Goal: Navigation & Orientation: Find specific page/section

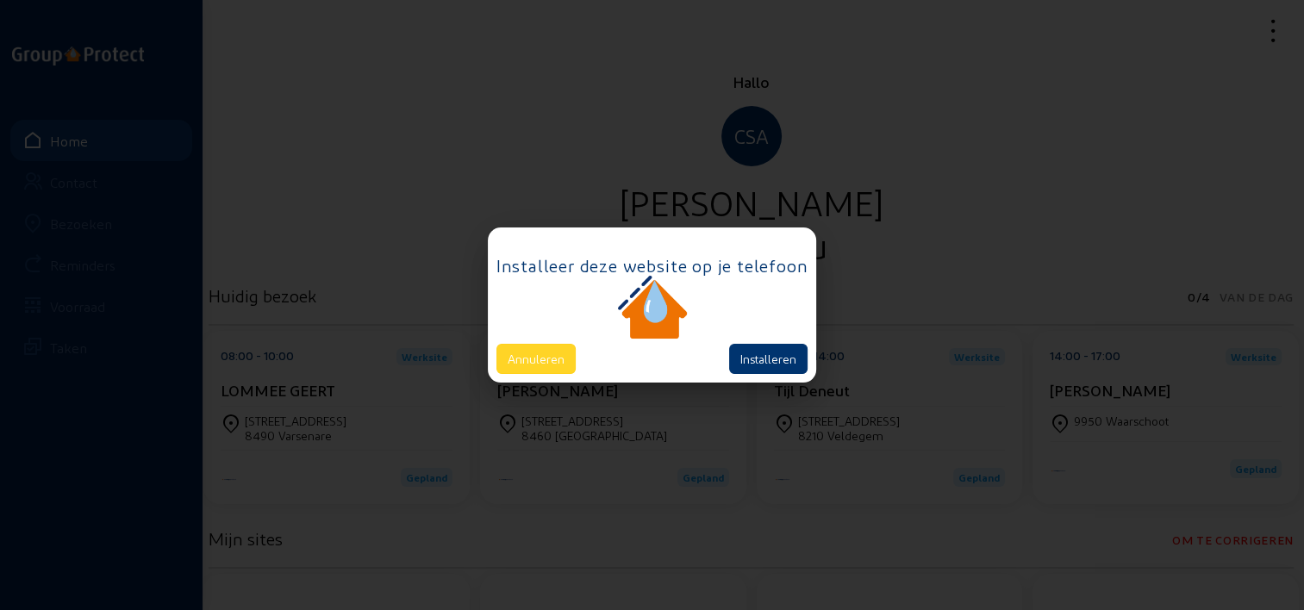
click at [508, 362] on button "Annuleren" at bounding box center [535, 359] width 79 height 30
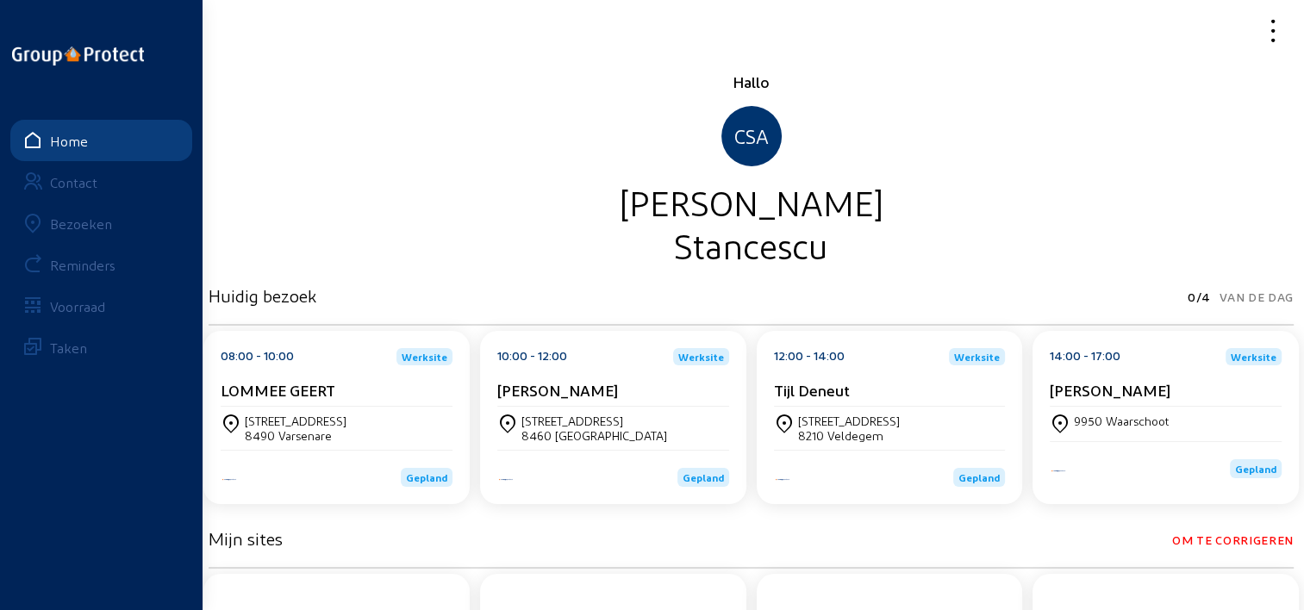
click at [91, 215] on div "Bezoeken" at bounding box center [81, 223] width 62 height 16
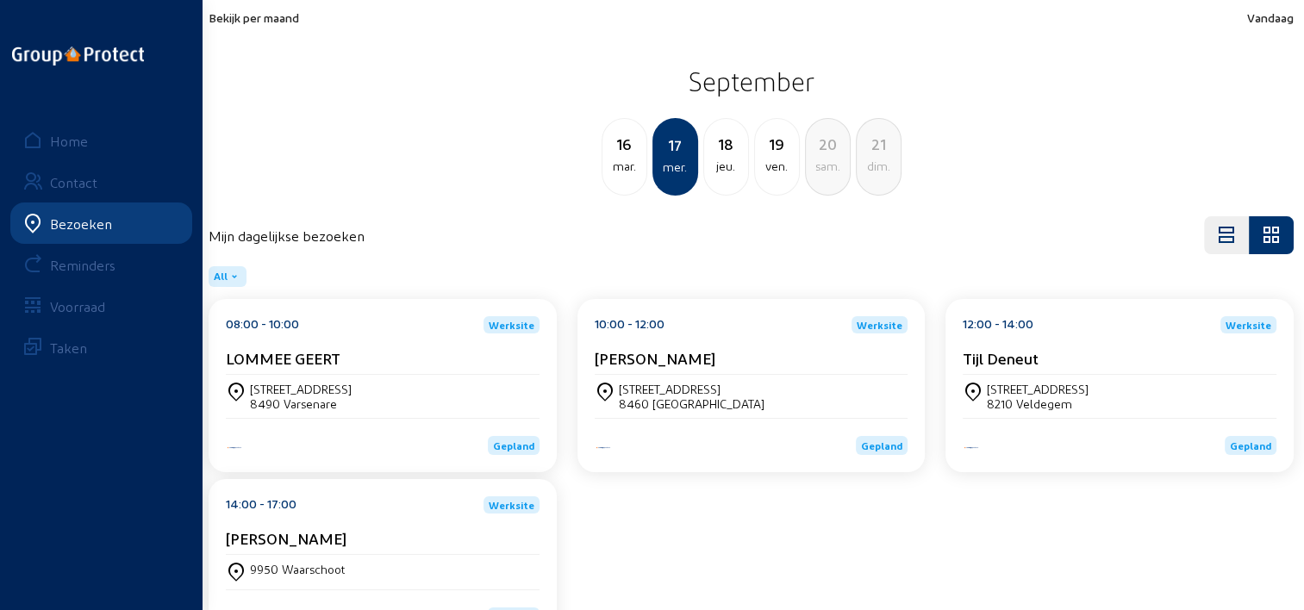
click at [293, 28] on div "Bekijk per maand Vandaag September [DATE] mer. 18 jeu. 19 ven. 20 sam. 21 dim." at bounding box center [751, 102] width 1085 height 185
click at [293, 22] on span "Bekijk per maand" at bounding box center [254, 17] width 90 height 15
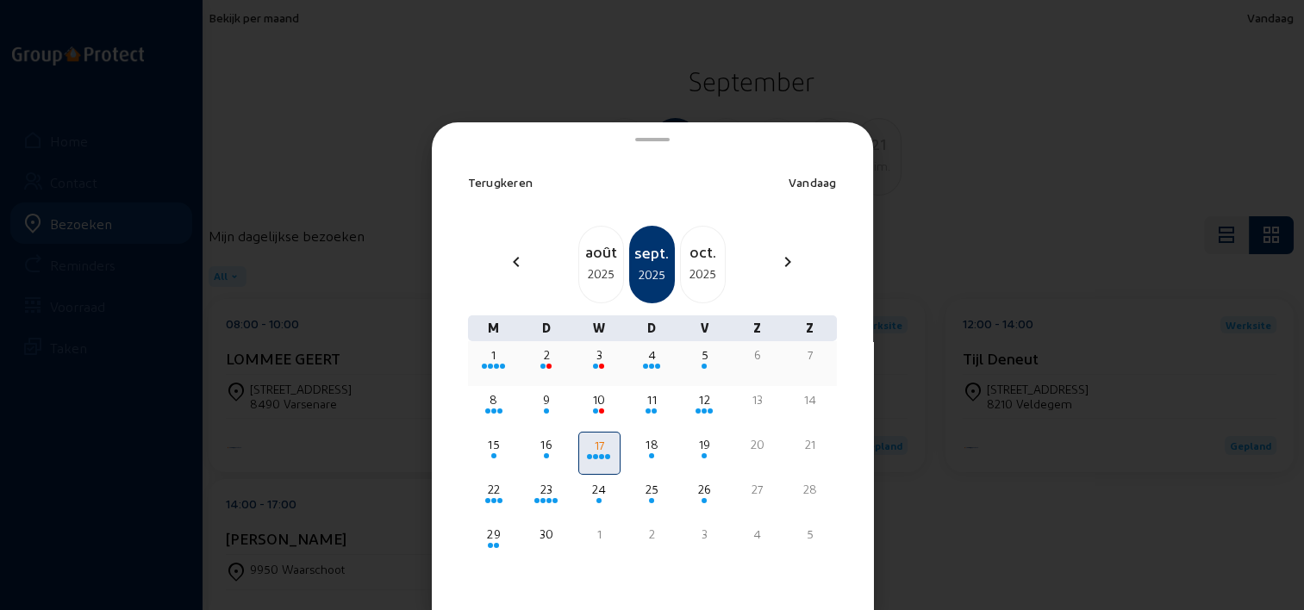
click at [701, 365] on div at bounding box center [704, 367] width 39 height 6
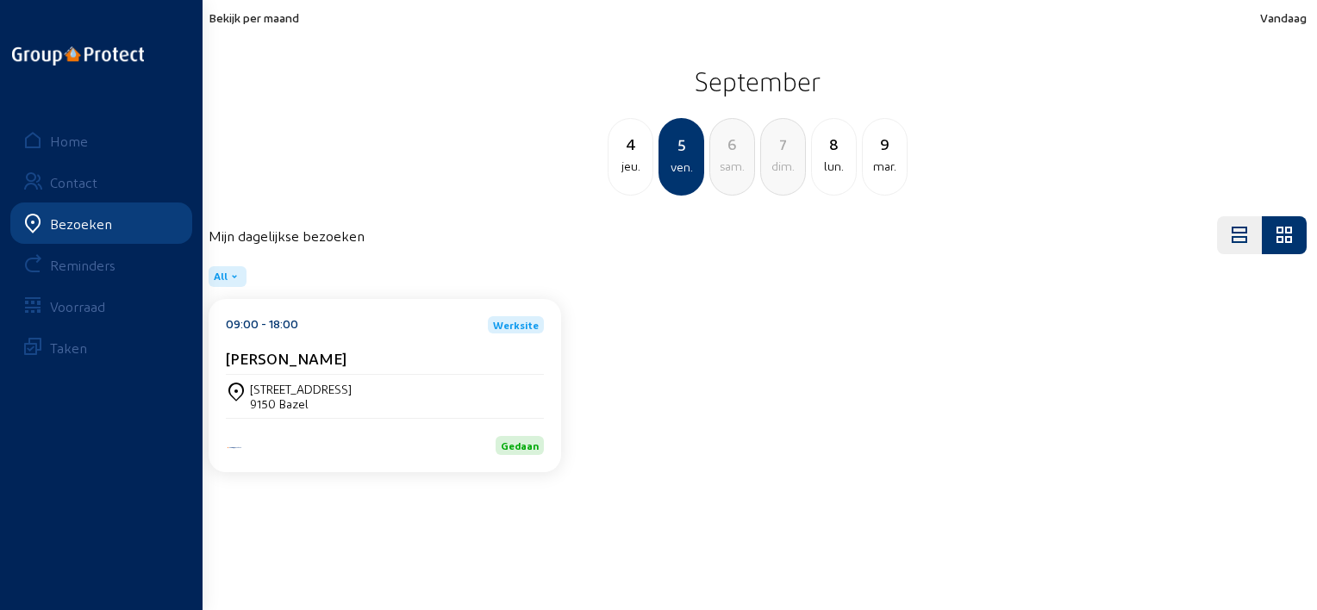
click at [835, 149] on div "8" at bounding box center [834, 144] width 44 height 24
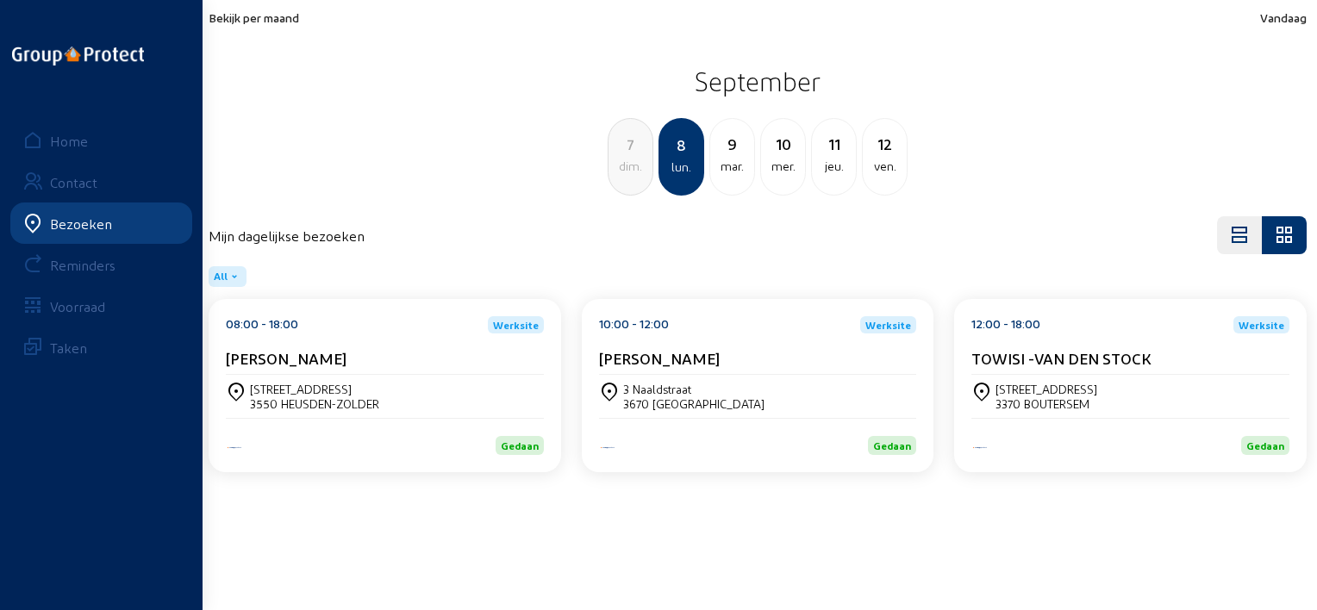
click at [425, 353] on div "[PERSON_NAME]" at bounding box center [385, 358] width 318 height 18
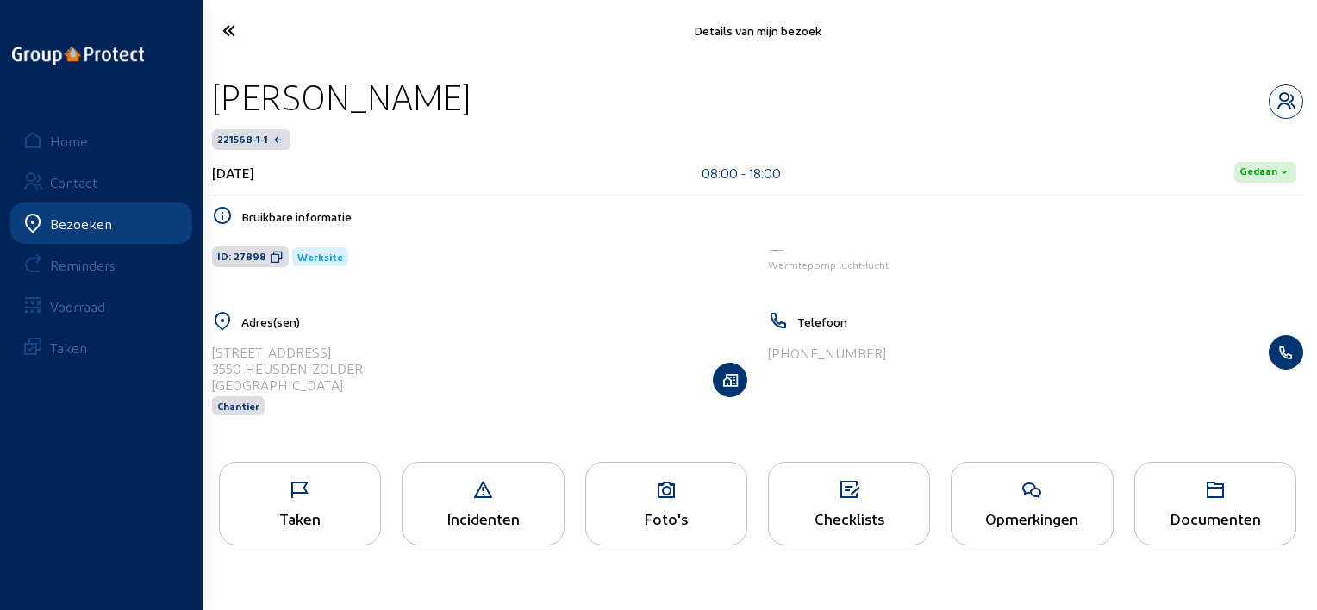
drag, startPoint x: 468, startPoint y: 107, endPoint x: 213, endPoint y: 96, distance: 255.2
click at [213, 96] on div "[PERSON_NAME]" at bounding box center [757, 97] width 1091 height 44
copy div "[PERSON_NAME]"
click at [264, 264] on span "ID: 27898" at bounding box center [250, 256] width 77 height 21
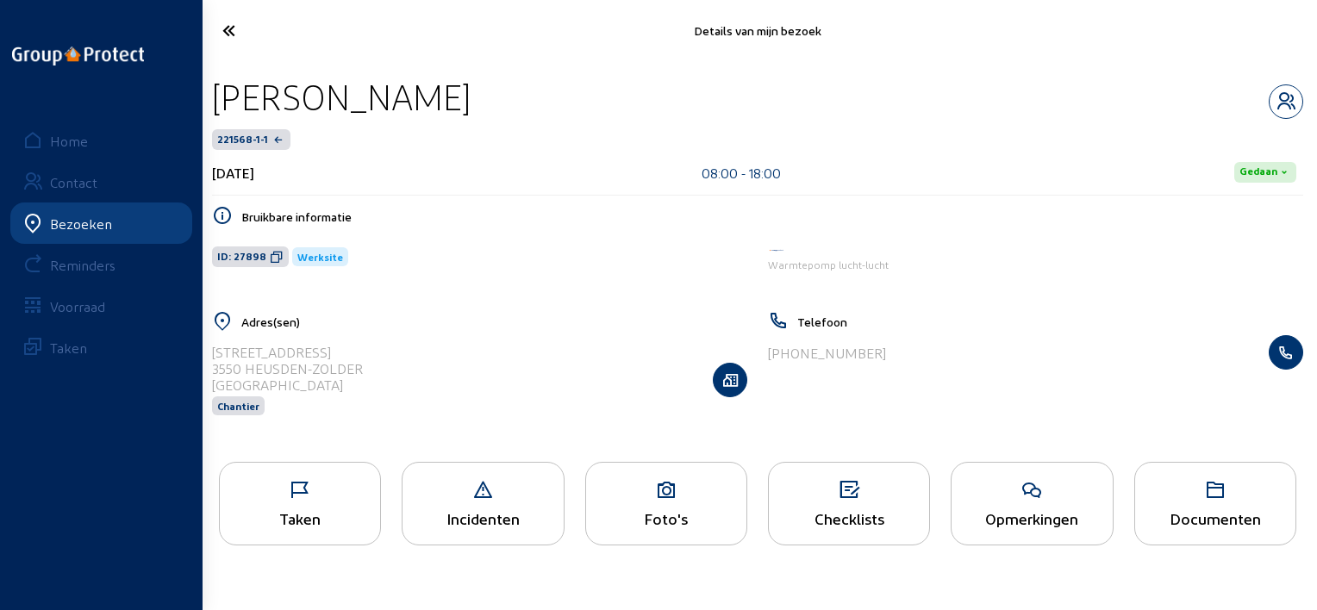
click at [358, 506] on div "Taken" at bounding box center [300, 504] width 162 height 84
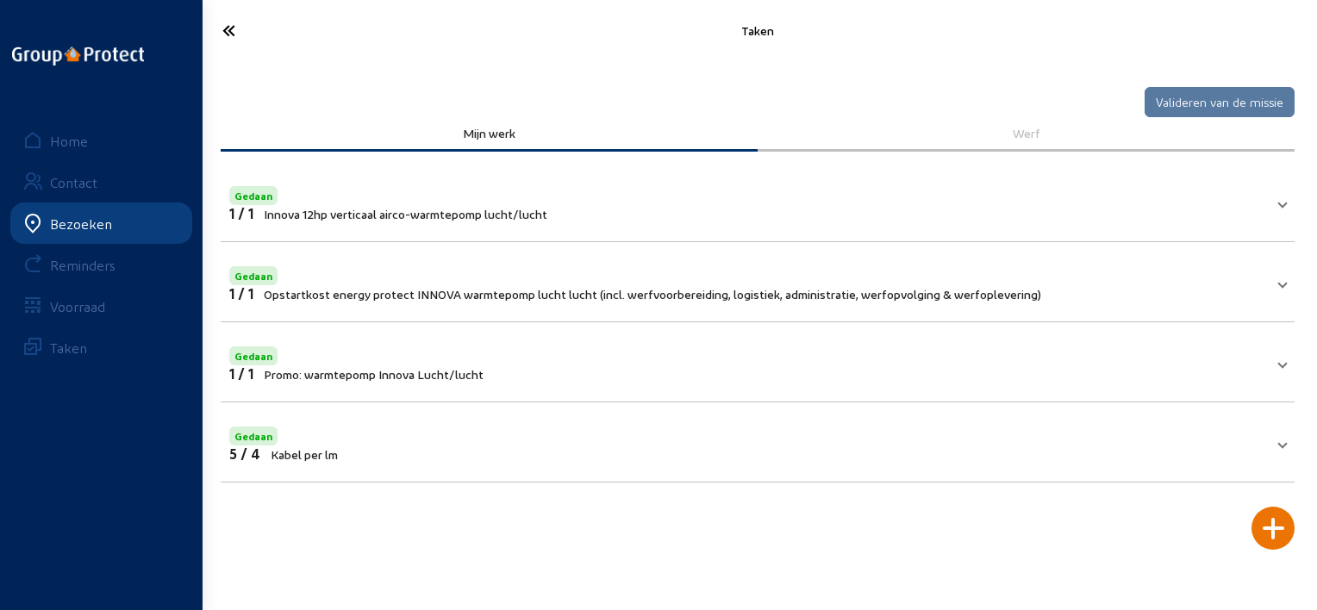
click at [582, 231] on mat-expansion-panel "Gedaan 1 / 1 Innova 12hp verticaal airco-warmtepomp lucht/lucht Innova 12hp ver…" at bounding box center [758, 202] width 1074 height 80
click at [589, 219] on mat-panel-title "Gedaan 1 / 1 Innova 12hp verticaal airco-warmtepomp lucht/lucht" at bounding box center [747, 202] width 1036 height 39
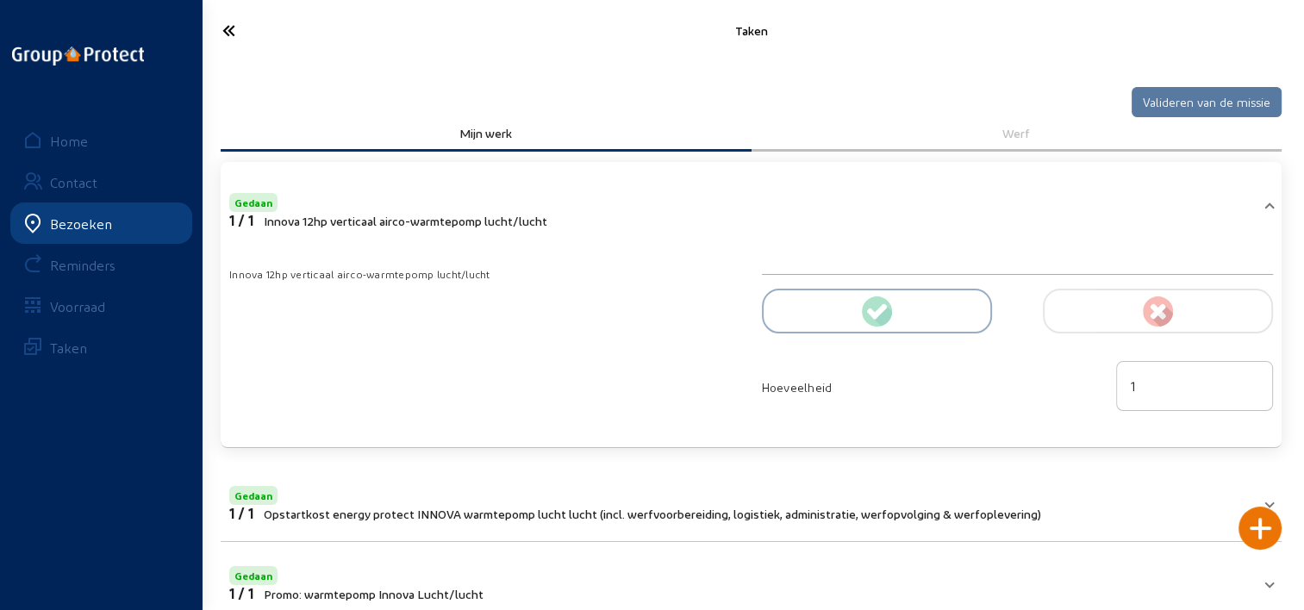
click at [227, 40] on icon at bounding box center [290, 31] width 153 height 30
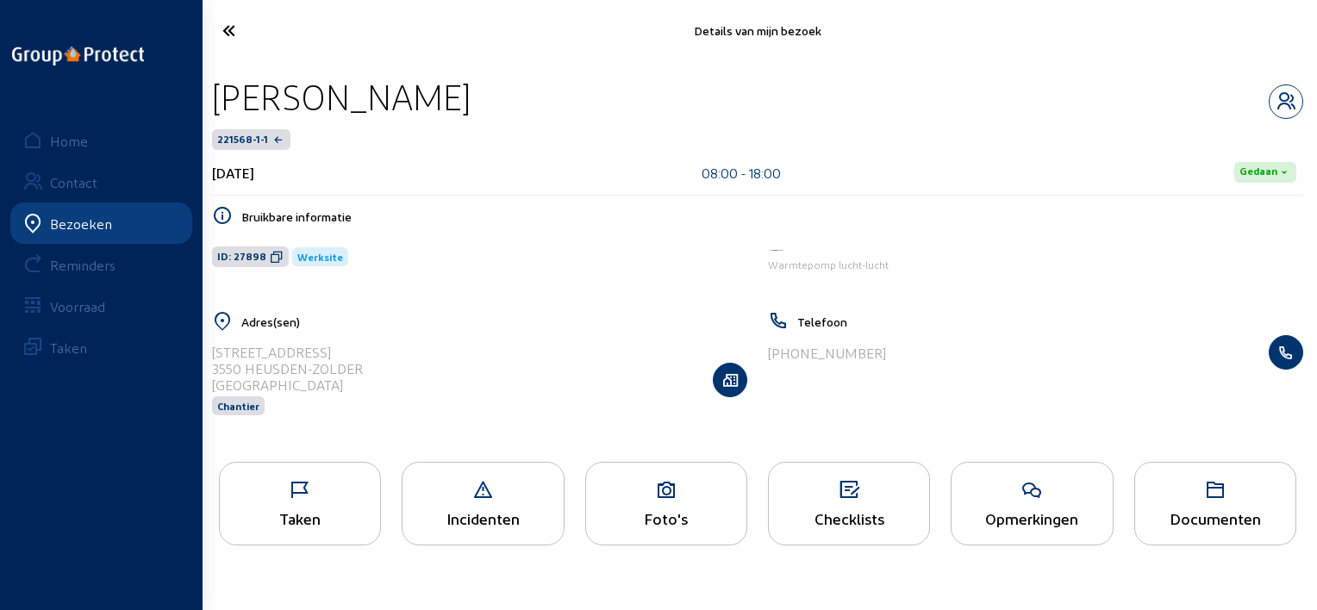
click at [240, 36] on icon at bounding box center [291, 31] width 155 height 30
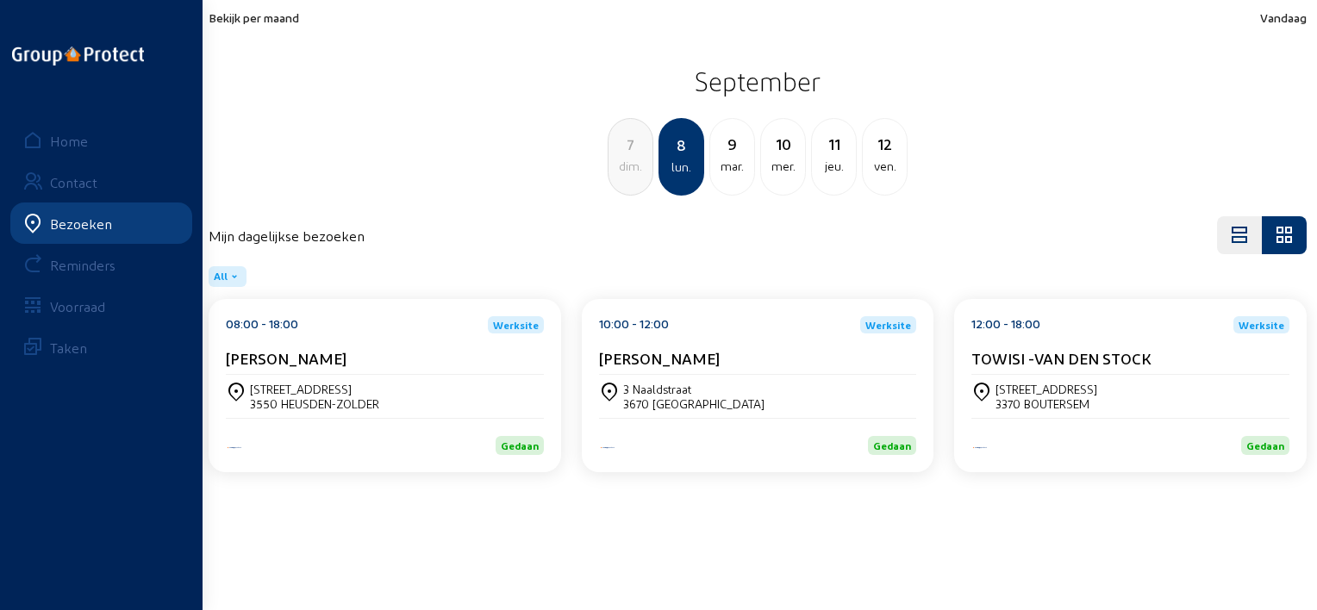
drag, startPoint x: 632, startPoint y: 306, endPoint x: 627, endPoint y: 324, distance: 18.6
click at [627, 324] on div "10:00 - 12:00" at bounding box center [634, 324] width 70 height 17
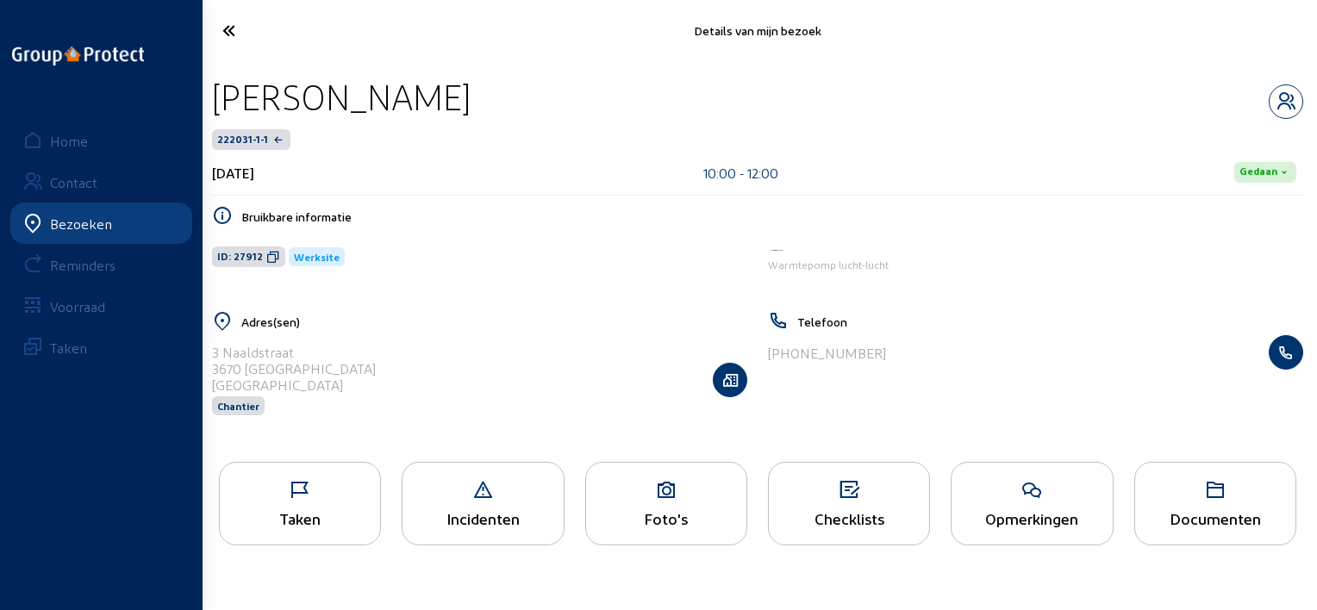
drag, startPoint x: 469, startPoint y: 93, endPoint x: 214, endPoint y: 79, distance: 255.4
click at [214, 79] on div "[PERSON_NAME]" at bounding box center [757, 97] width 1091 height 44
copy div "[PERSON_NAME]"
drag, startPoint x: 269, startPoint y: 258, endPoint x: 265, endPoint y: 246, distance: 12.5
click at [269, 258] on icon at bounding box center [273, 257] width 14 height 14
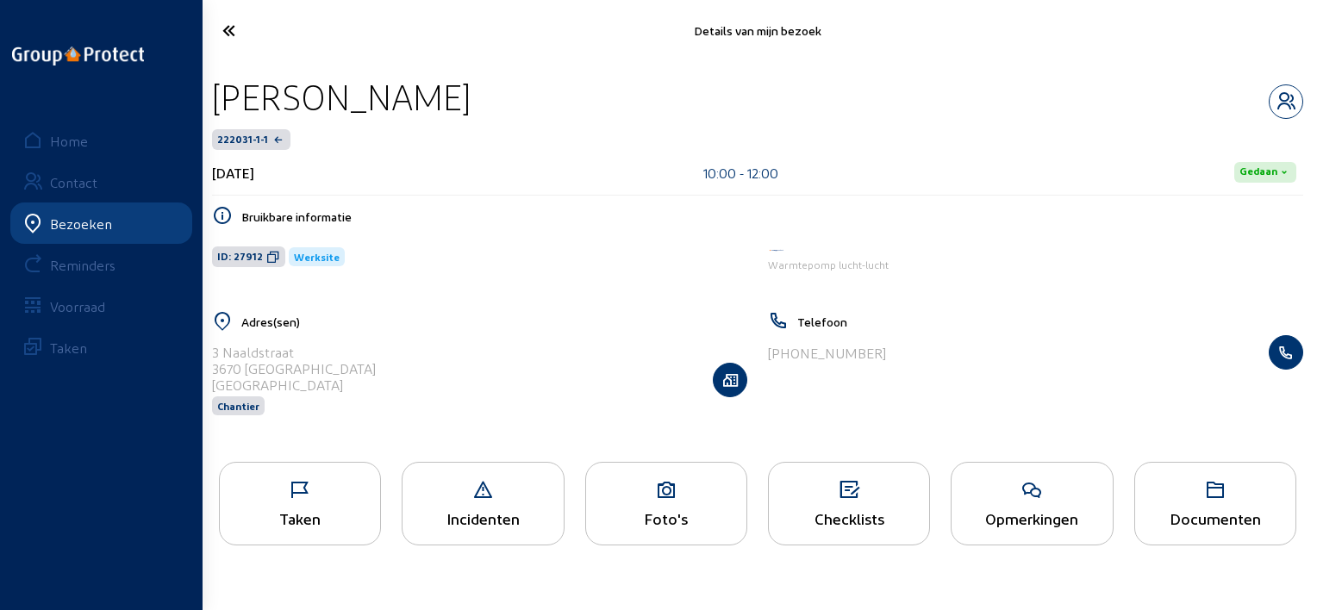
click at [365, 514] on div "Taken" at bounding box center [300, 518] width 160 height 18
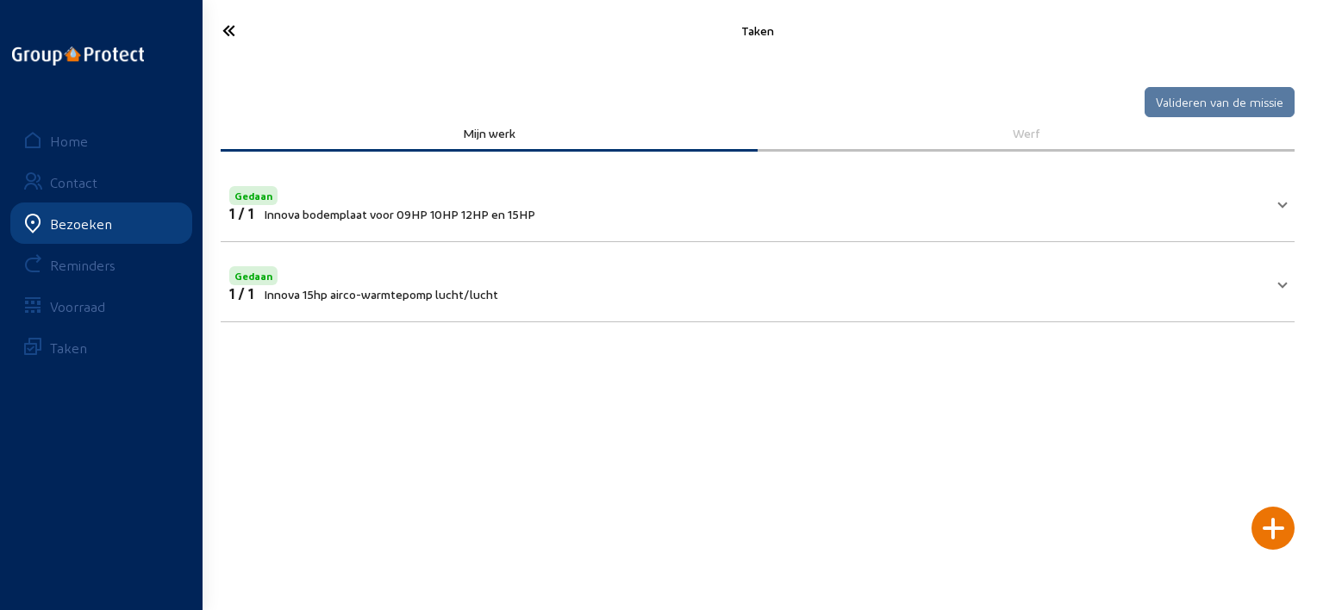
click at [852, 227] on mat-expansion-panel-header "Gedaan 1 / 1 Innova bodemplaat voor 09HP 10HP 12HP en 15HP" at bounding box center [758, 201] width 1074 height 59
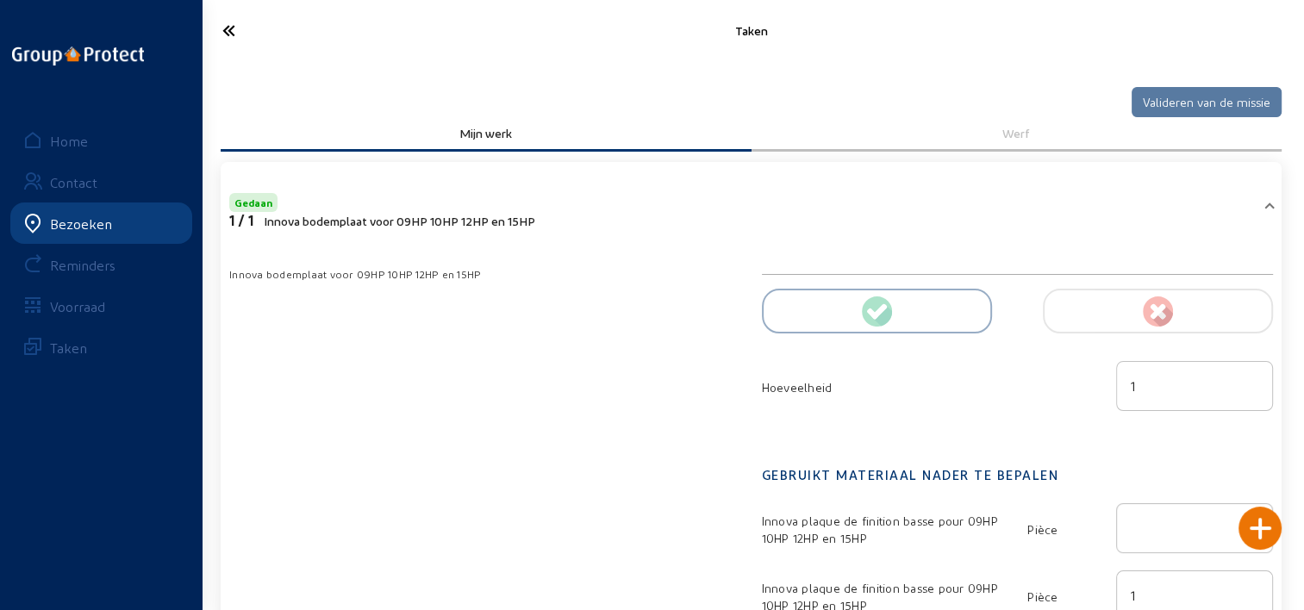
click at [228, 25] on icon at bounding box center [290, 31] width 153 height 30
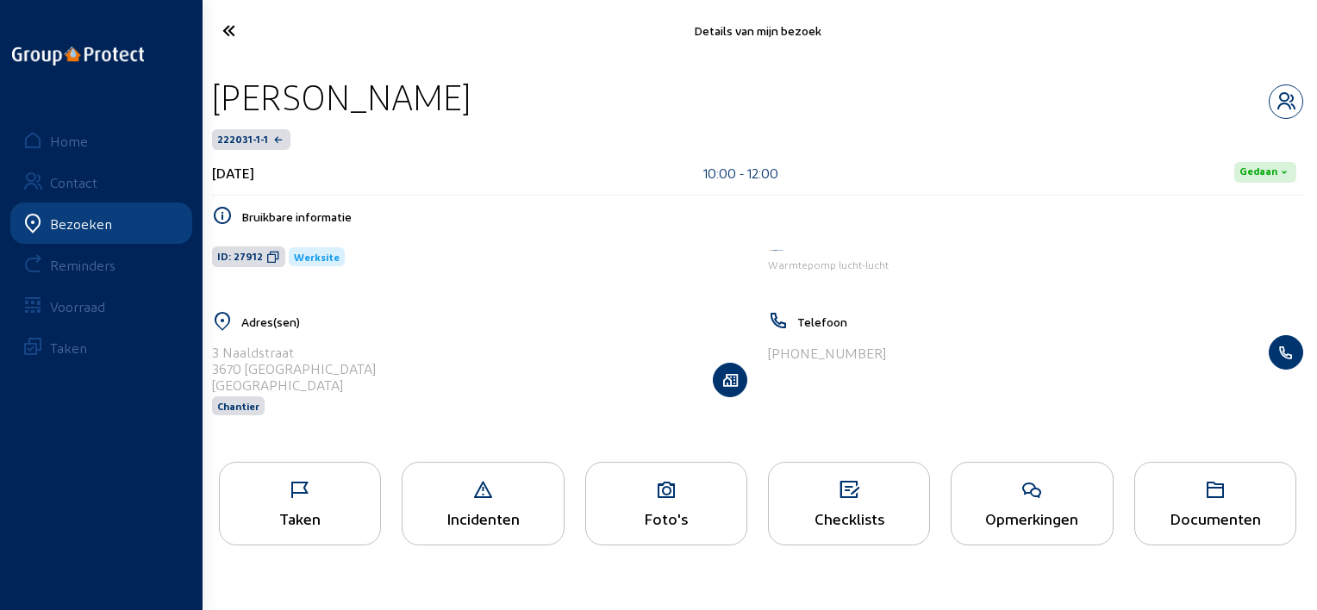
click at [224, 30] on icon at bounding box center [291, 31] width 155 height 30
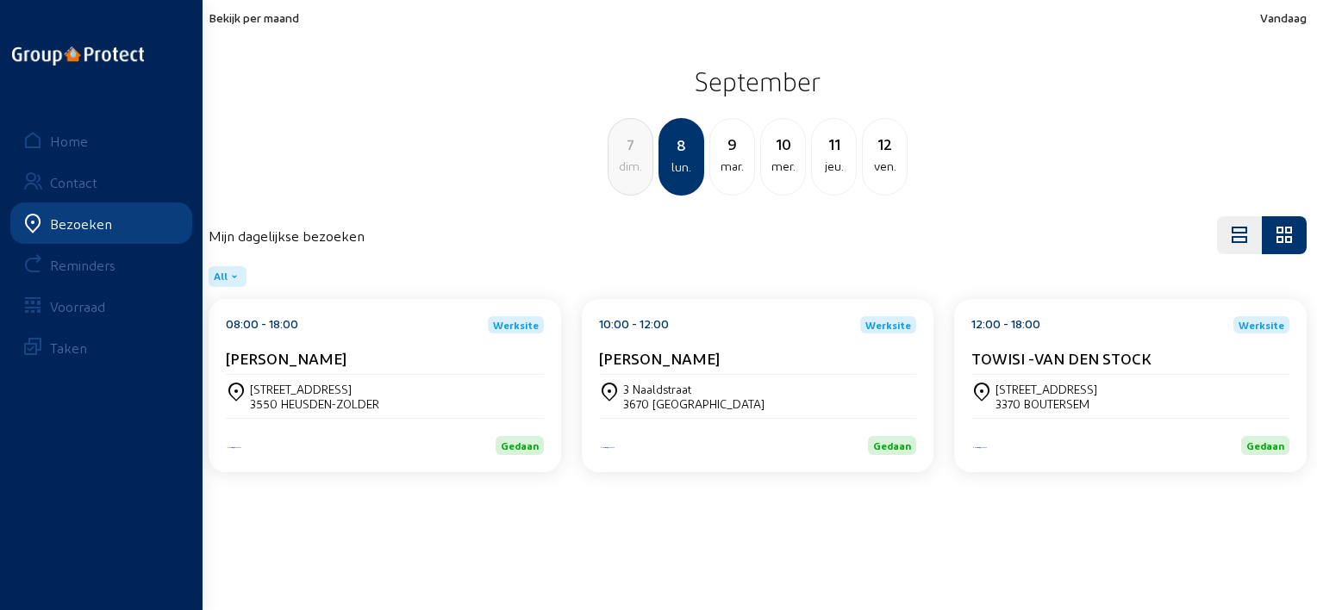
click at [1111, 340] on div "12:00 - 18:00 Werksite TOWISI -VAN DEN STOCK" at bounding box center [1130, 345] width 318 height 59
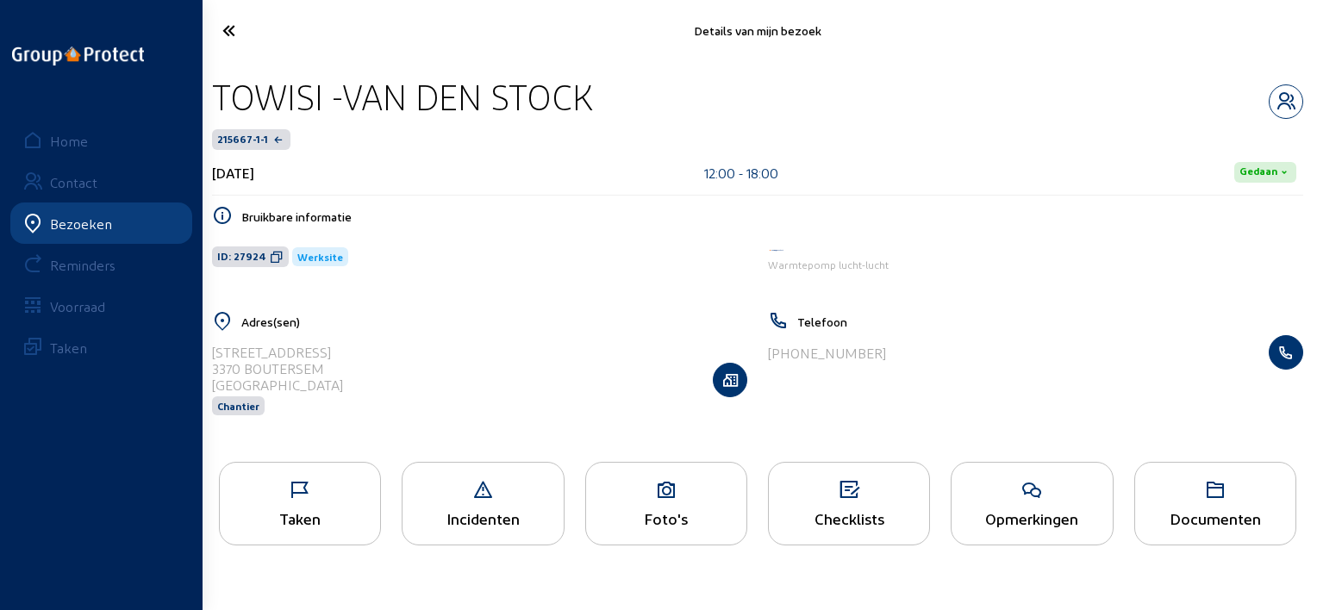
drag, startPoint x: 620, startPoint y: 83, endPoint x: 218, endPoint y: 100, distance: 402.7
click at [218, 100] on div "TOWISI -VAN DEN STOCK" at bounding box center [757, 97] width 1091 height 44
copy div "TOWISI -VAN DEN STOCK"
click at [271, 260] on icon at bounding box center [277, 257] width 14 height 14
click at [310, 496] on icon at bounding box center [300, 490] width 160 height 21
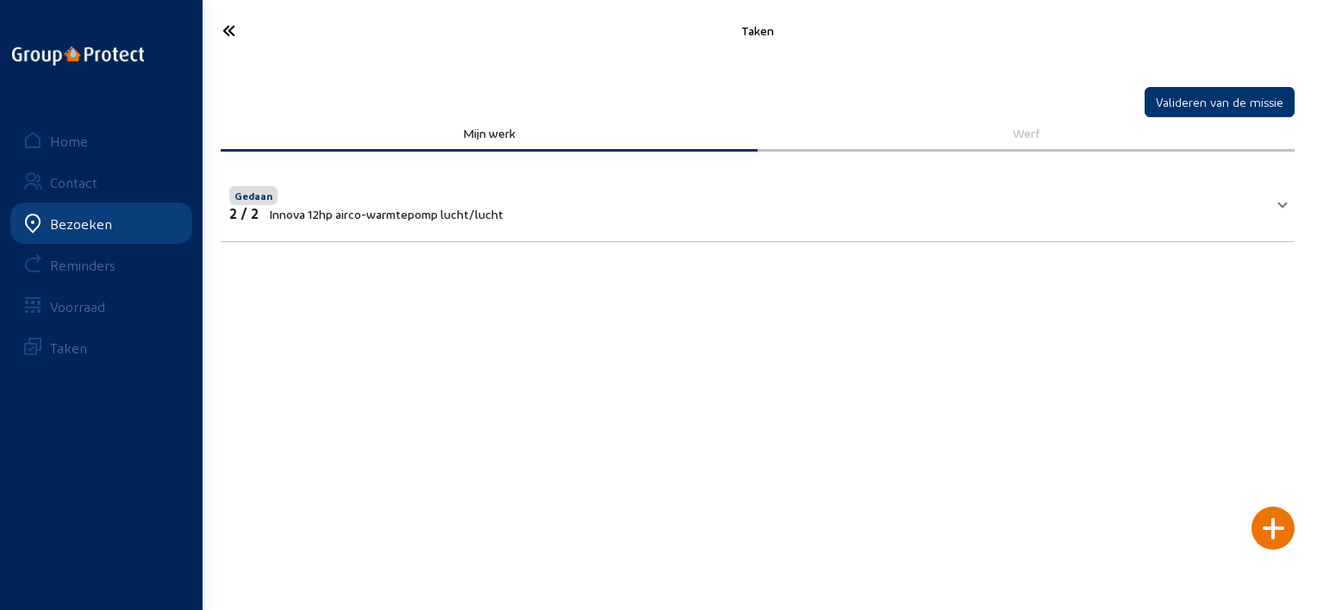
click at [971, 221] on mat-expansion-panel-header "Gedaan 2 / 2 Innova 12hp airco-warmtepomp lucht/lucht" at bounding box center [758, 201] width 1074 height 59
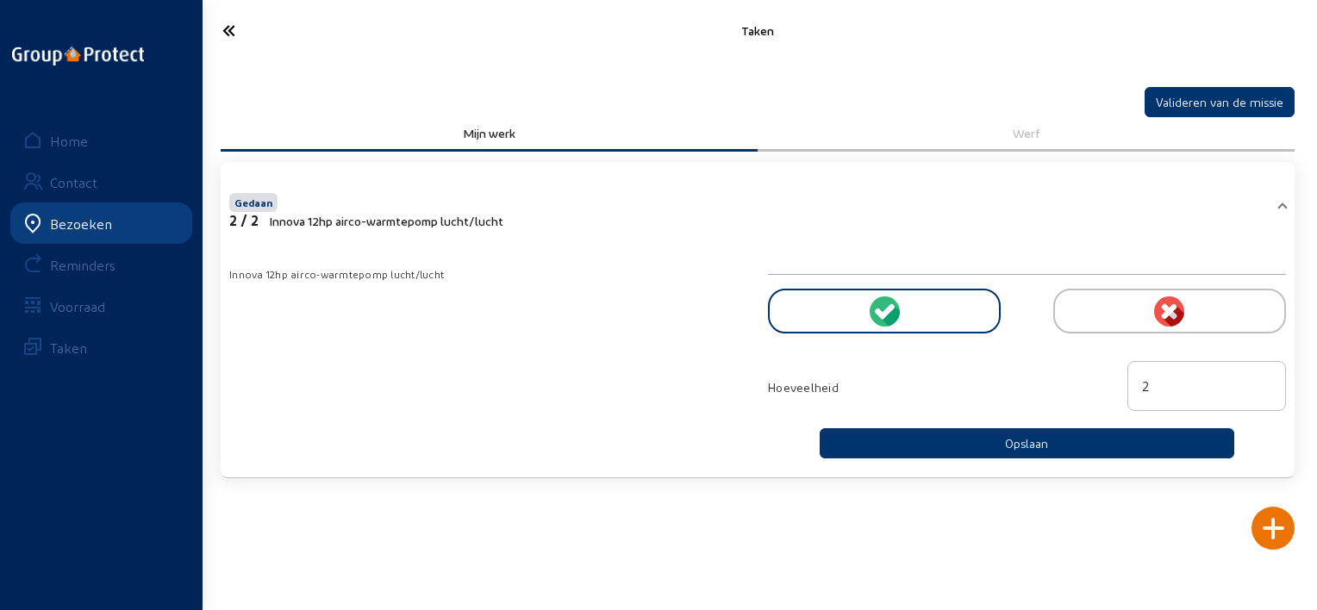
click at [222, 34] on icon at bounding box center [291, 31] width 155 height 30
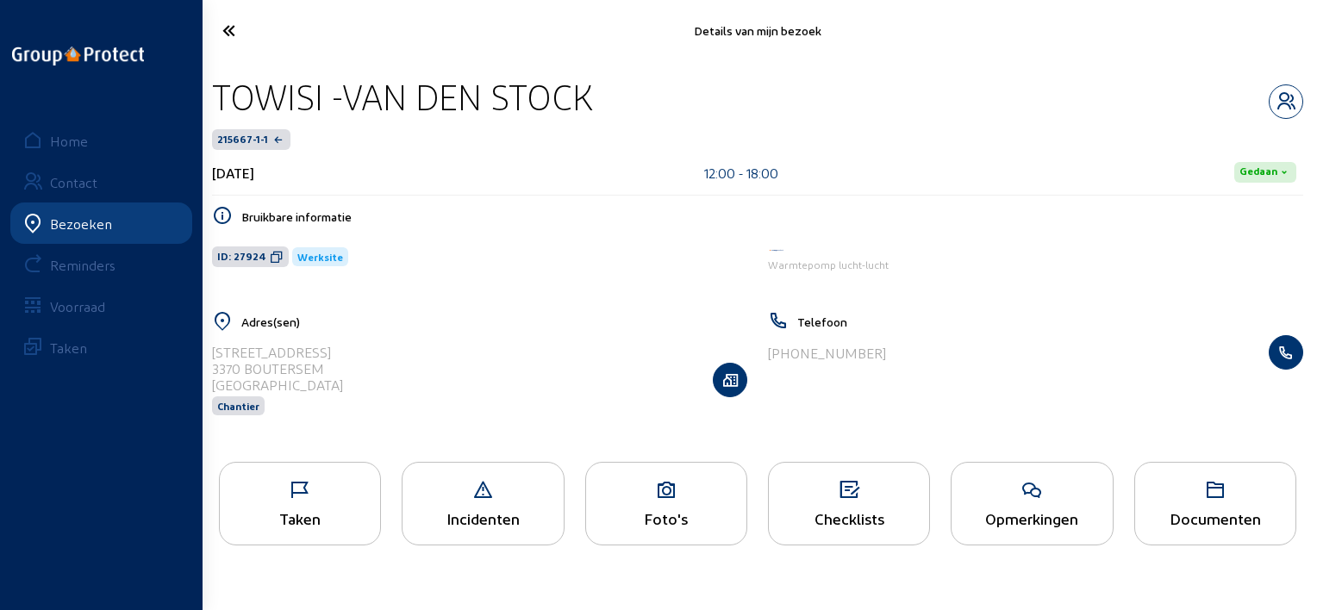
click at [231, 34] on icon at bounding box center [291, 31] width 155 height 30
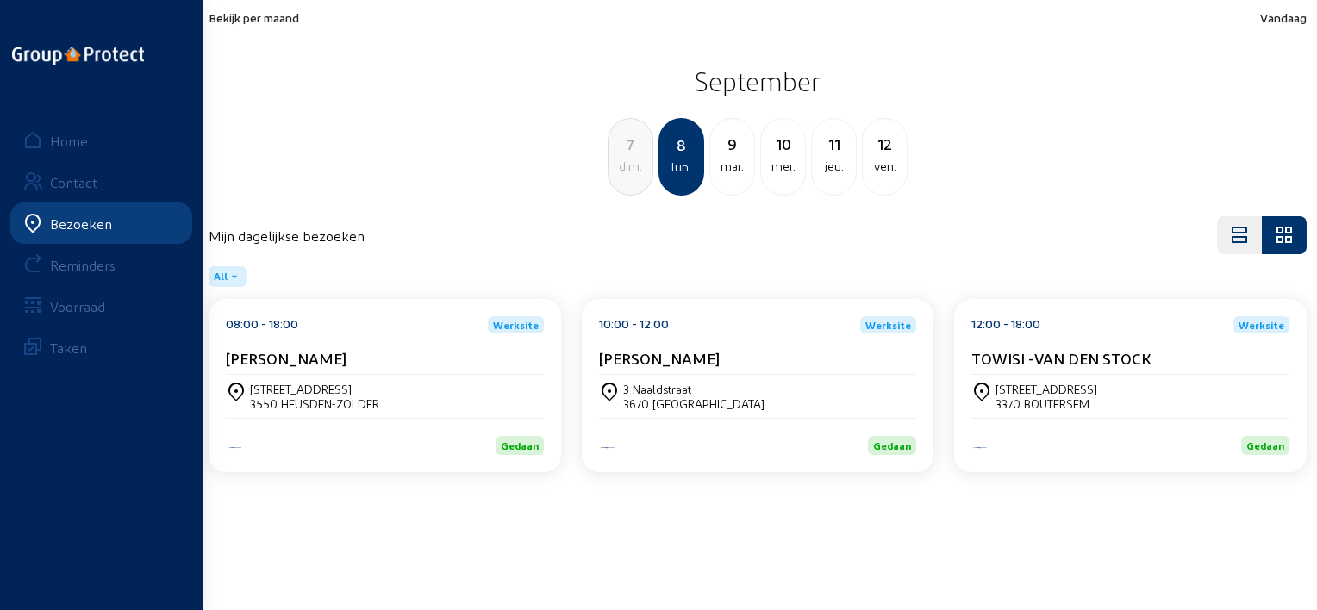
click at [727, 144] on div "9" at bounding box center [732, 144] width 44 height 24
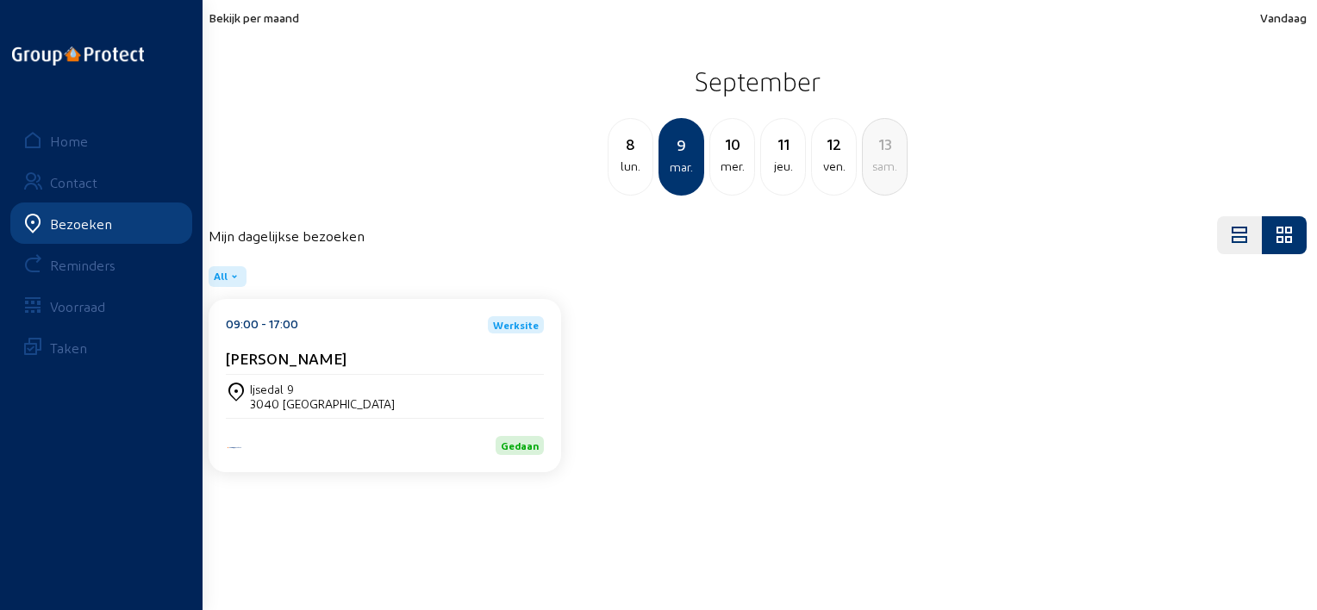
click at [416, 338] on div "09:00 - 17:00 Werksite [PERSON_NAME]" at bounding box center [385, 345] width 318 height 59
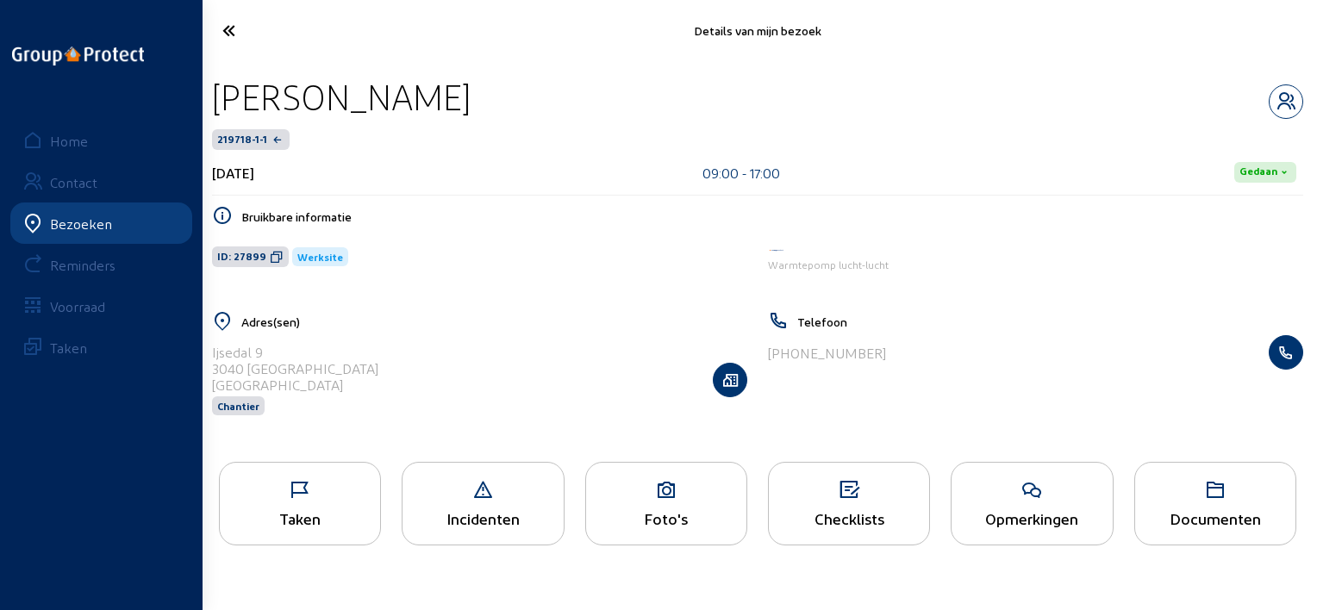
click at [348, 489] on icon at bounding box center [300, 490] width 160 height 21
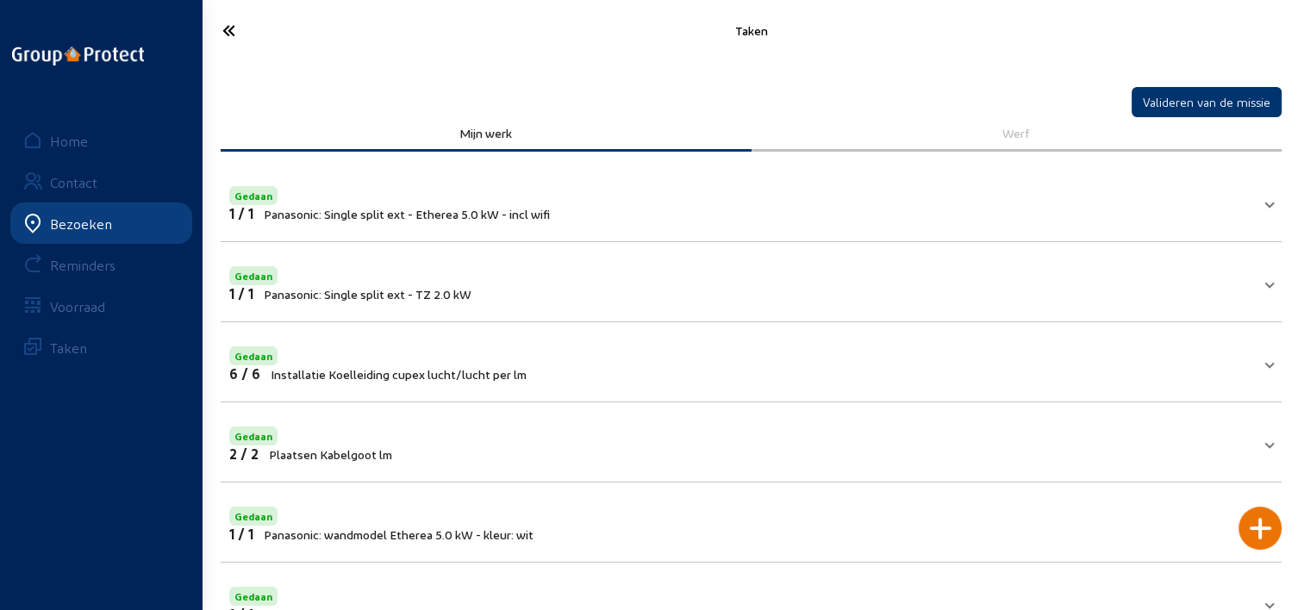
click at [224, 37] on icon at bounding box center [290, 31] width 153 height 30
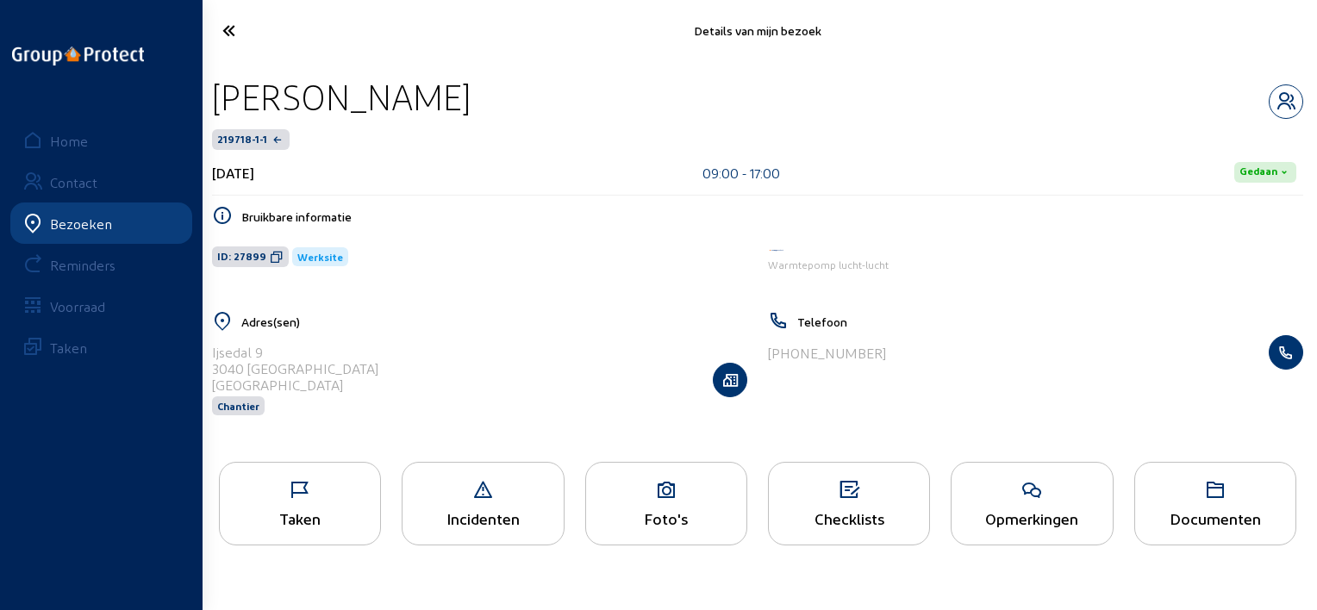
drag, startPoint x: 439, startPoint y: 83, endPoint x: 202, endPoint y: 86, distance: 237.0
click at [202, 86] on div "[PERSON_NAME] 219718-1-1 [DATE] 09:00 - 17:00 Gedaan Bruikbare informatie ID: 2…" at bounding box center [757, 256] width 1118 height 390
copy div "[PERSON_NAME]"
click at [273, 258] on icon at bounding box center [277, 257] width 14 height 14
click at [238, 35] on icon at bounding box center [291, 31] width 155 height 30
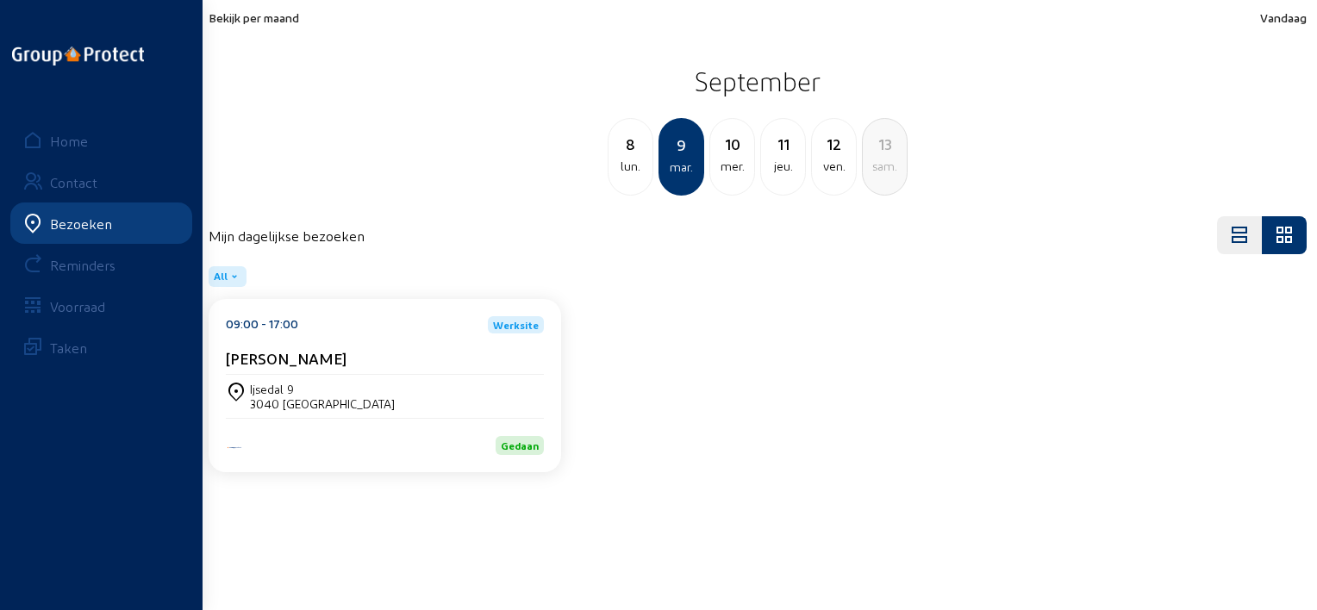
click at [718, 153] on div "10" at bounding box center [732, 144] width 44 height 24
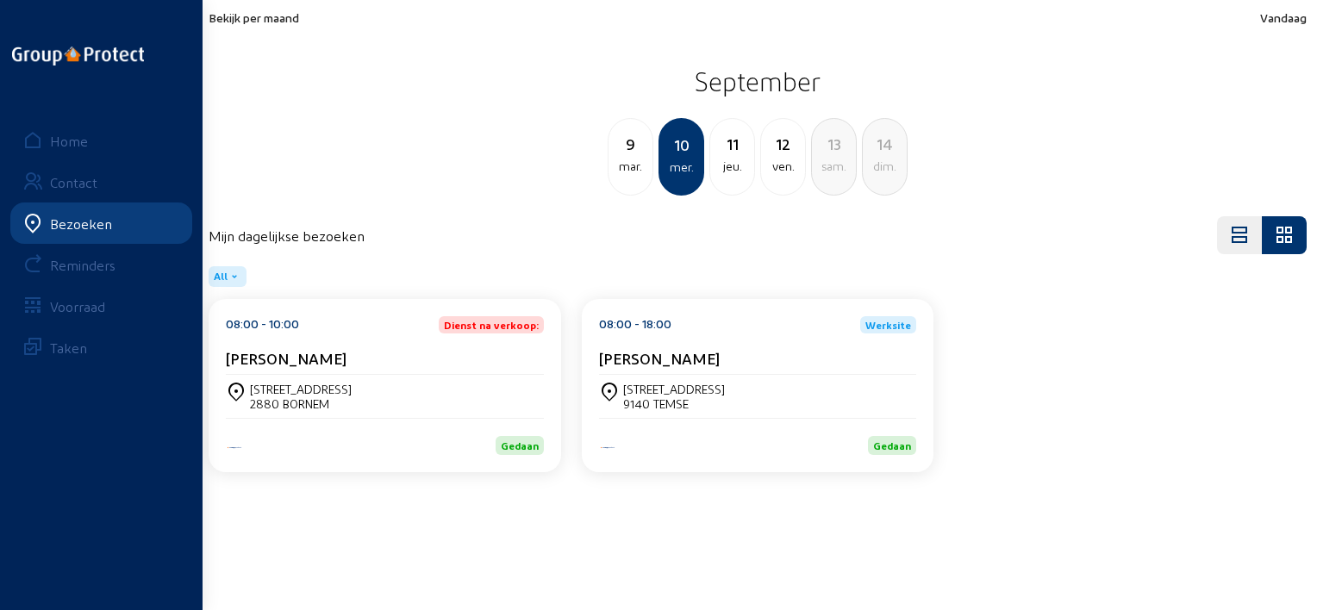
click at [403, 372] on div "[PERSON_NAME]" at bounding box center [385, 362] width 318 height 26
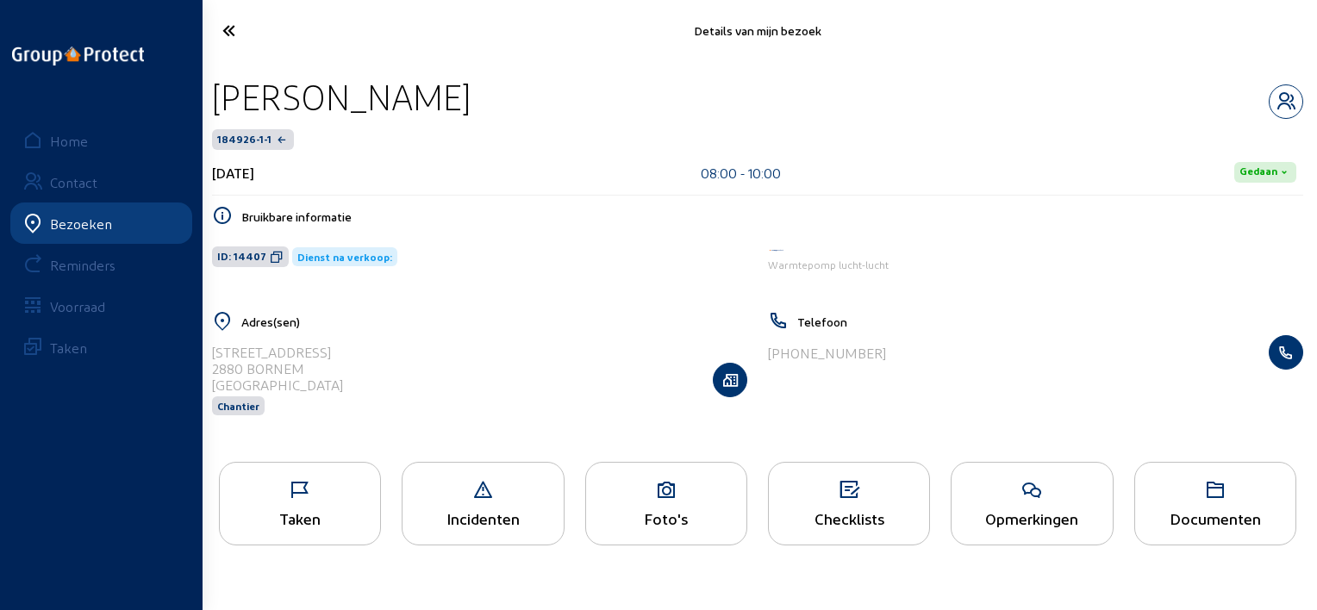
drag, startPoint x: 458, startPoint y: 103, endPoint x: 217, endPoint y: 106, distance: 240.4
click at [217, 106] on div "[PERSON_NAME]" at bounding box center [757, 97] width 1091 height 44
copy div "[PERSON_NAME]"
drag, startPoint x: 272, startPoint y: 259, endPoint x: 382, endPoint y: 278, distance: 111.1
click at [272, 259] on icon at bounding box center [277, 257] width 14 height 14
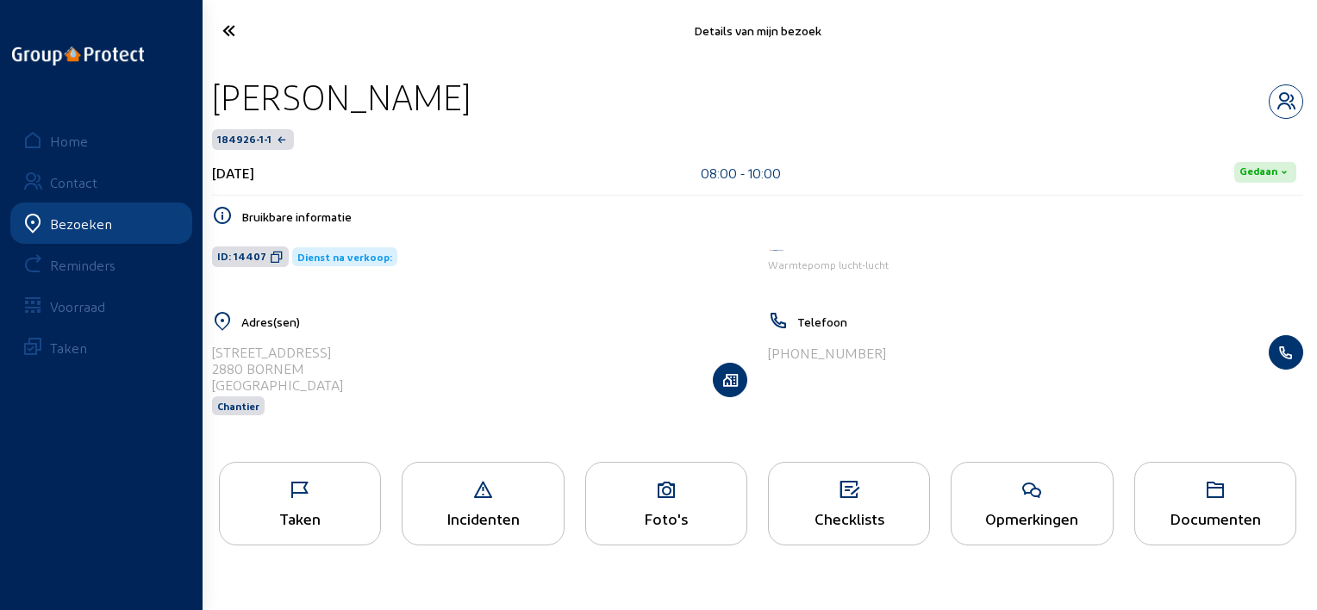
click at [314, 498] on icon at bounding box center [300, 490] width 160 height 21
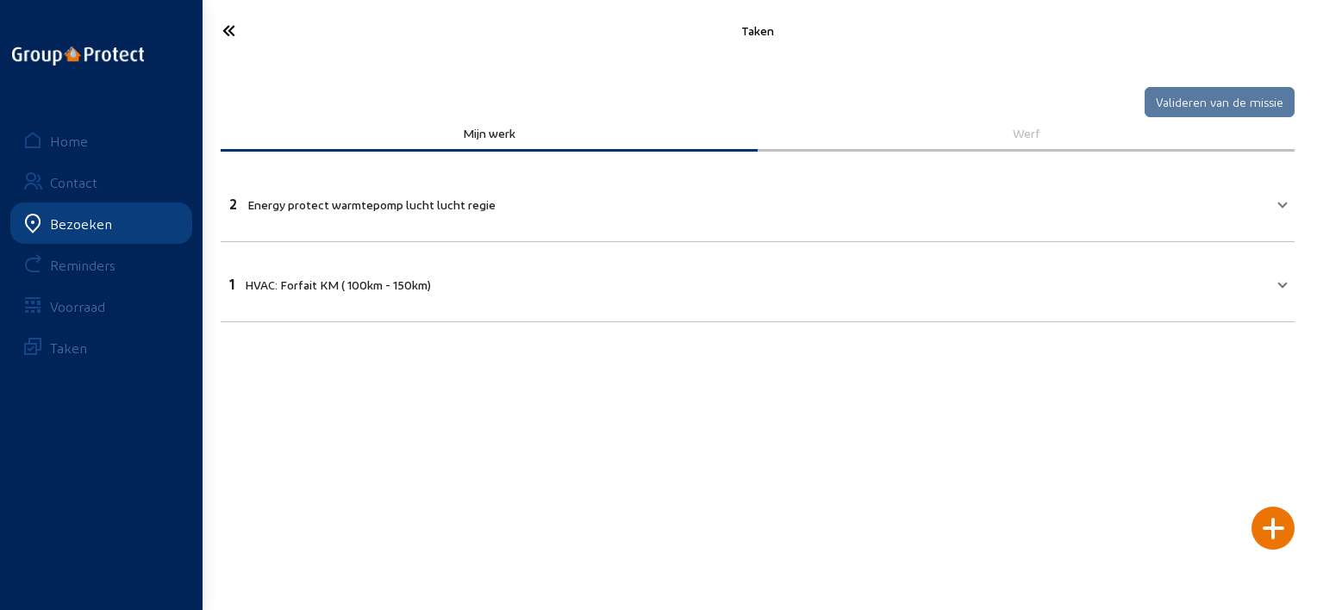
click at [702, 192] on mat-panel-title "2 Energy protect warmtepomp lucht lucht regie" at bounding box center [747, 202] width 1036 height 20
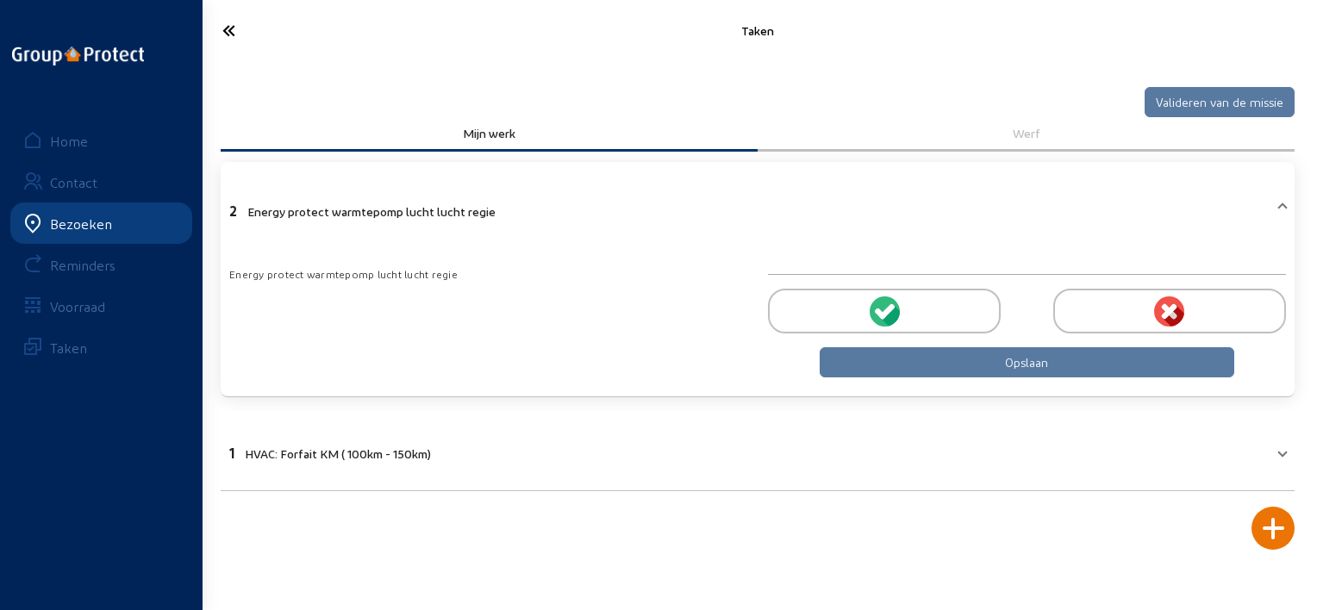
click at [702, 192] on mat-expansion-panel-header "2 Energy protect warmtepomp lucht lucht regie" at bounding box center [758, 208] width 1074 height 72
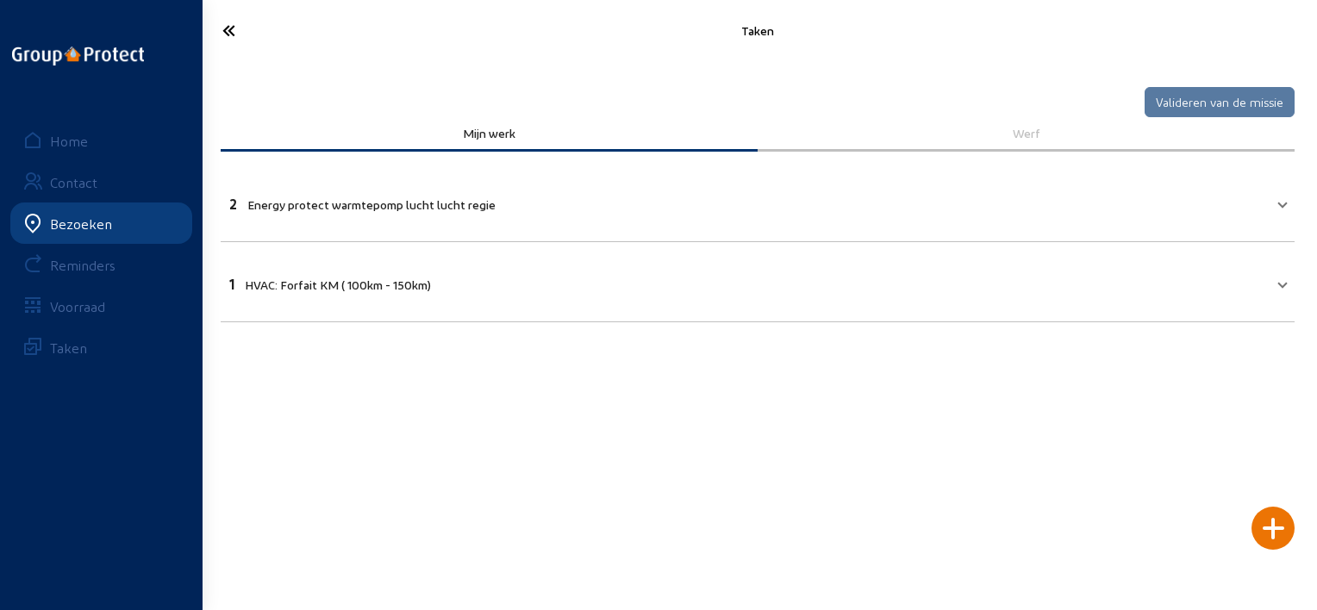
click at [239, 31] on icon at bounding box center [291, 31] width 155 height 30
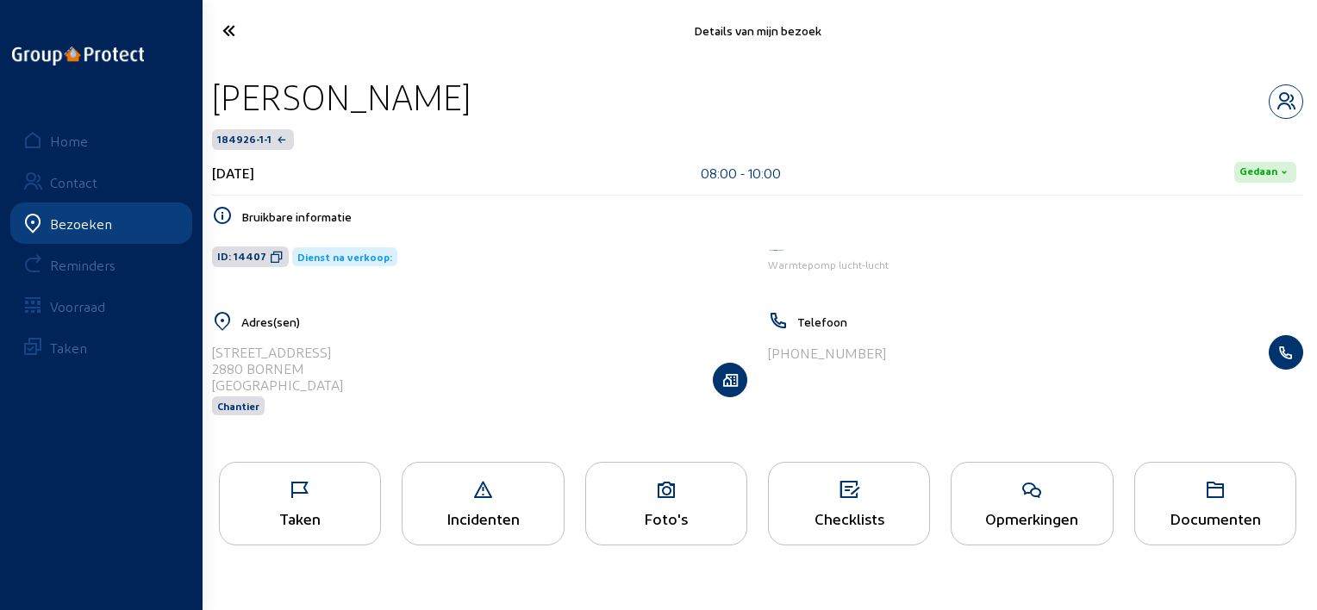
click at [245, 31] on icon at bounding box center [291, 31] width 155 height 30
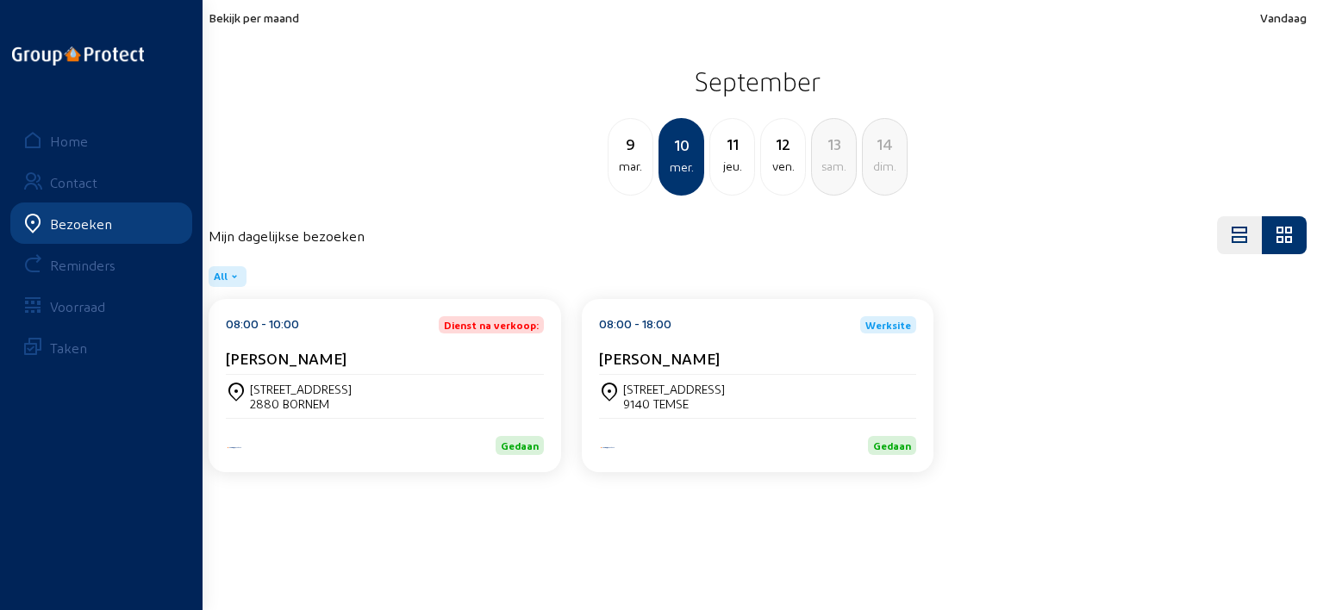
click at [681, 366] on cam-card-title "[PERSON_NAME]" at bounding box center [659, 358] width 121 height 18
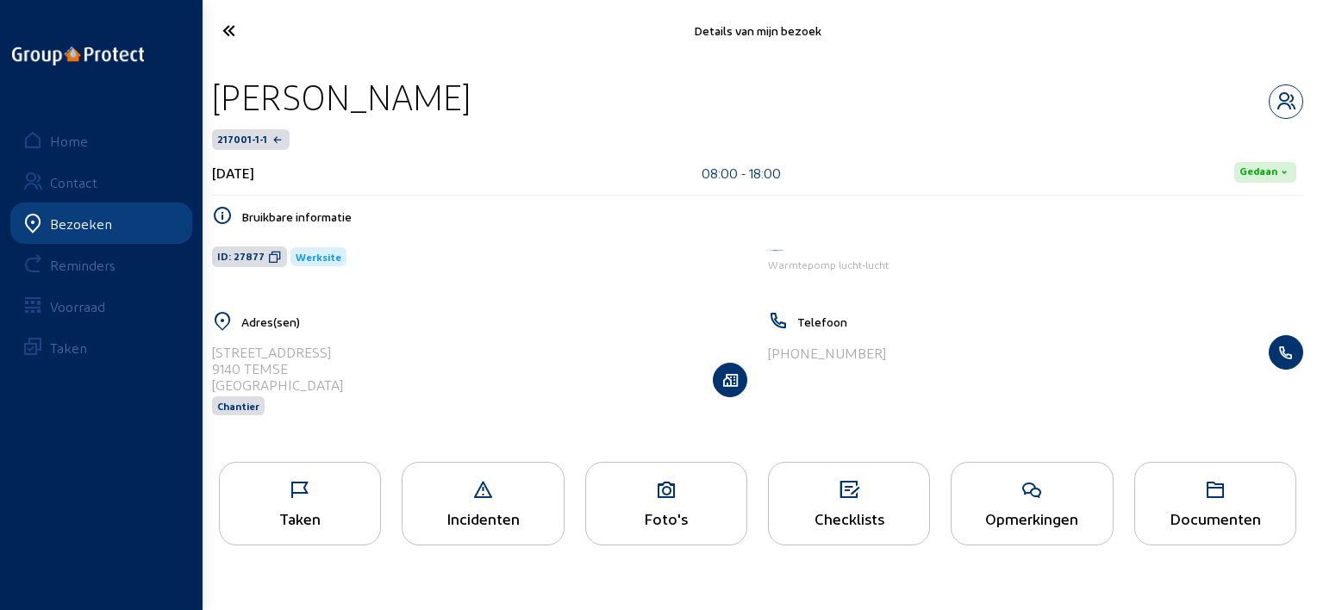
drag, startPoint x: 507, startPoint y: 99, endPoint x: 208, endPoint y: 92, distance: 299.9
click at [208, 92] on div "[PERSON_NAME] 217001-1-1 [DATE] 08:00 - 18:00 Gedaan Bruikbare informatie ID: 2…" at bounding box center [757, 256] width 1118 height 390
copy div "[PERSON_NAME]"
click at [270, 258] on icon at bounding box center [275, 257] width 14 height 14
click at [244, 32] on icon at bounding box center [291, 31] width 155 height 30
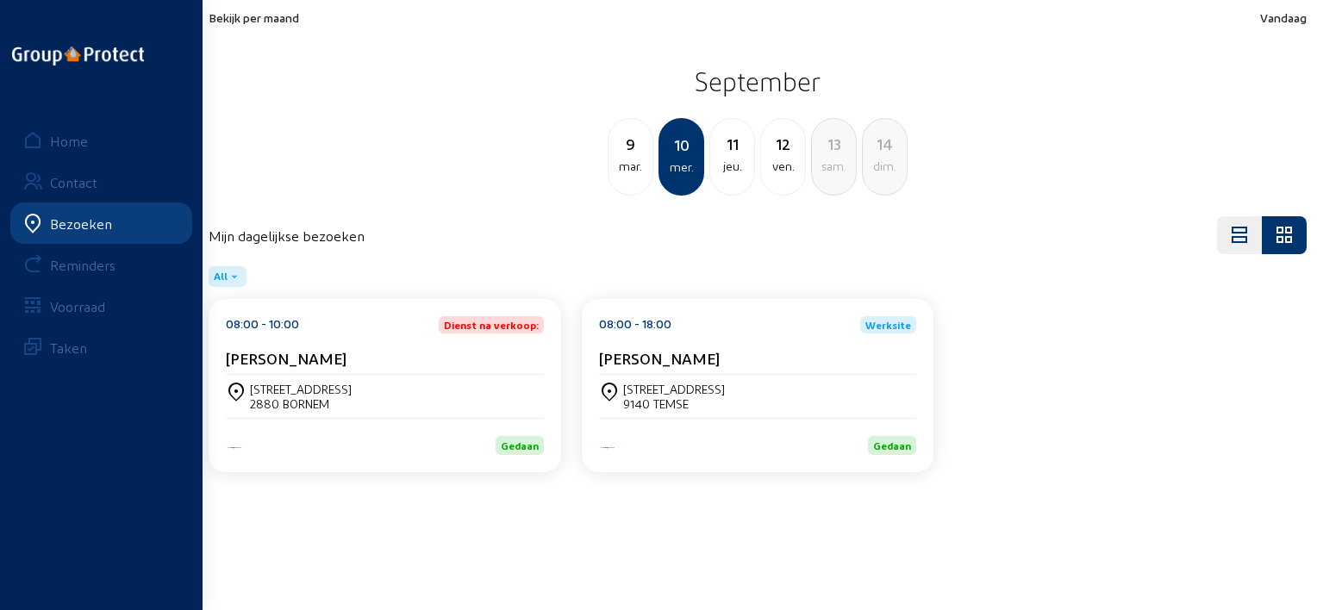
click at [722, 179] on div "11 jeu." at bounding box center [732, 157] width 46 height 78
click at [855, 364] on div "[PERSON_NAME]" at bounding box center [758, 358] width 318 height 18
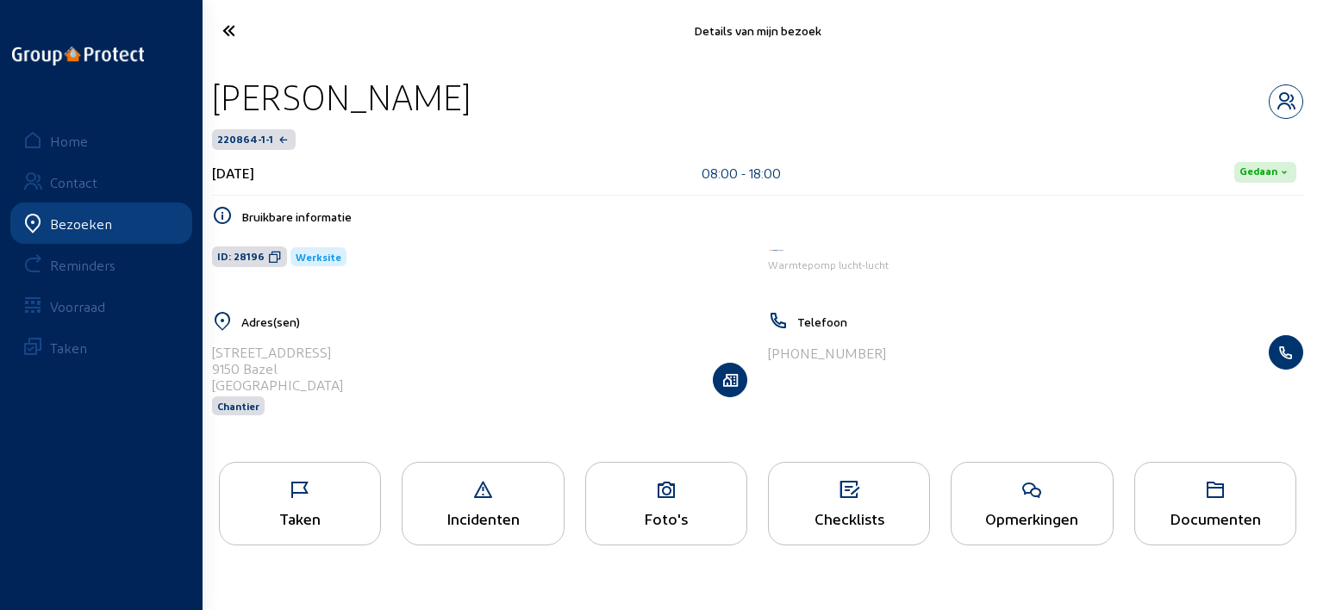
click at [325, 495] on icon at bounding box center [300, 490] width 160 height 21
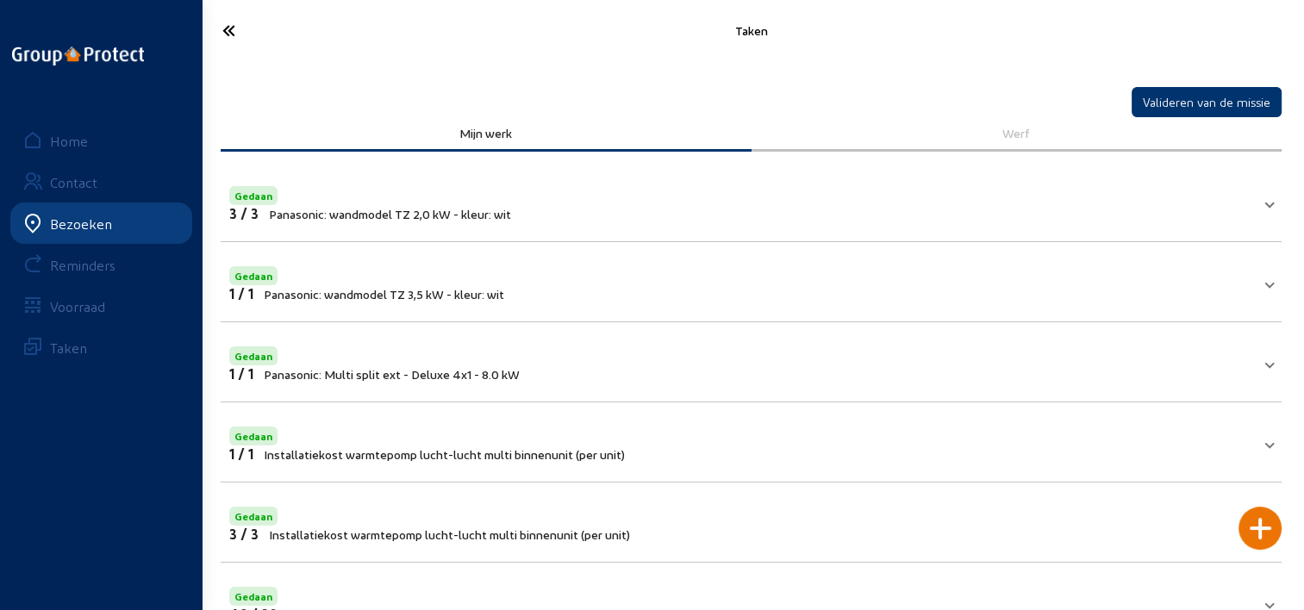
click at [228, 28] on icon at bounding box center [290, 31] width 153 height 30
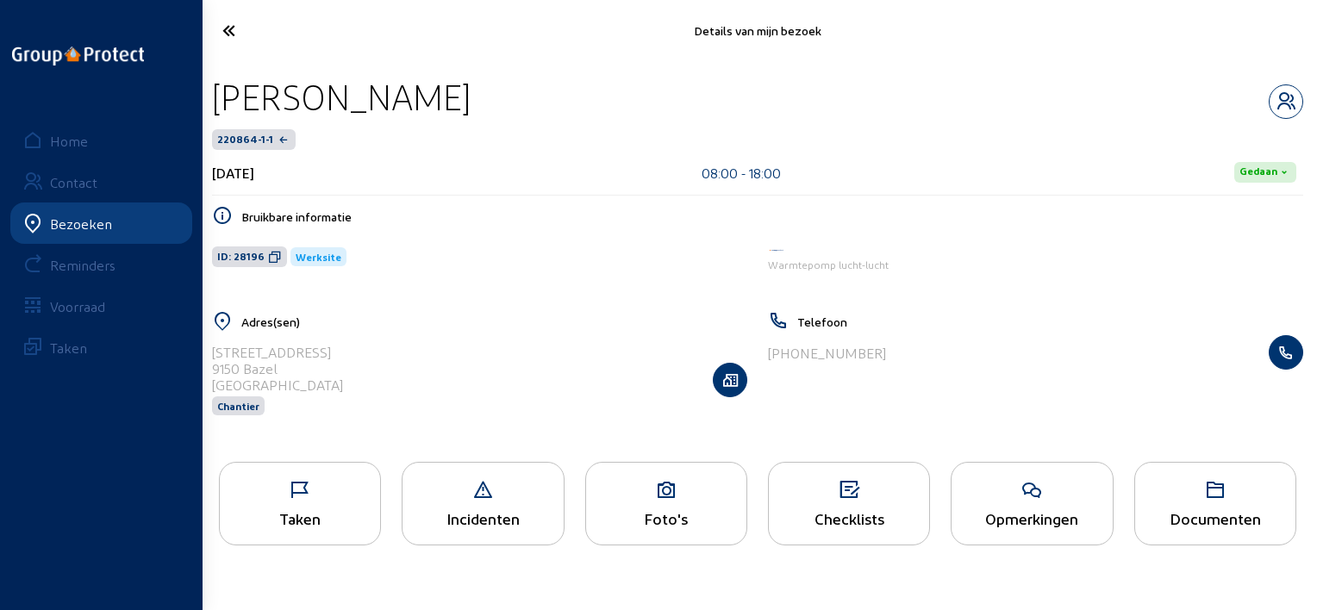
click at [641, 514] on div "Foto's" at bounding box center [666, 518] width 160 height 18
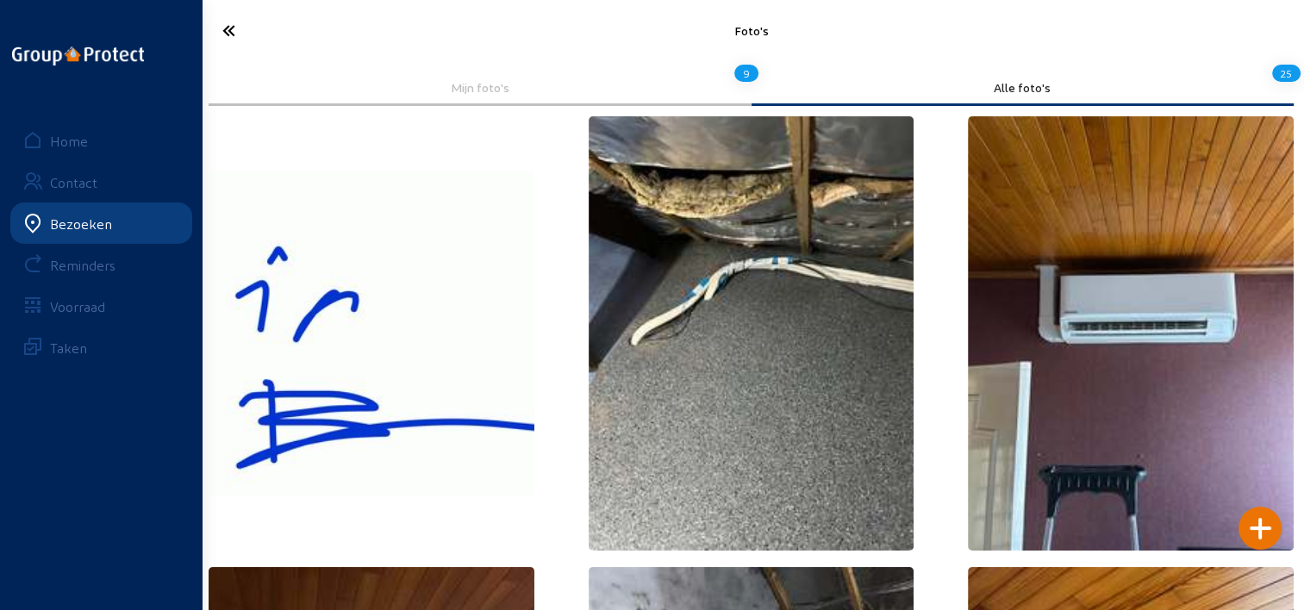
click at [231, 24] on icon at bounding box center [290, 31] width 153 height 30
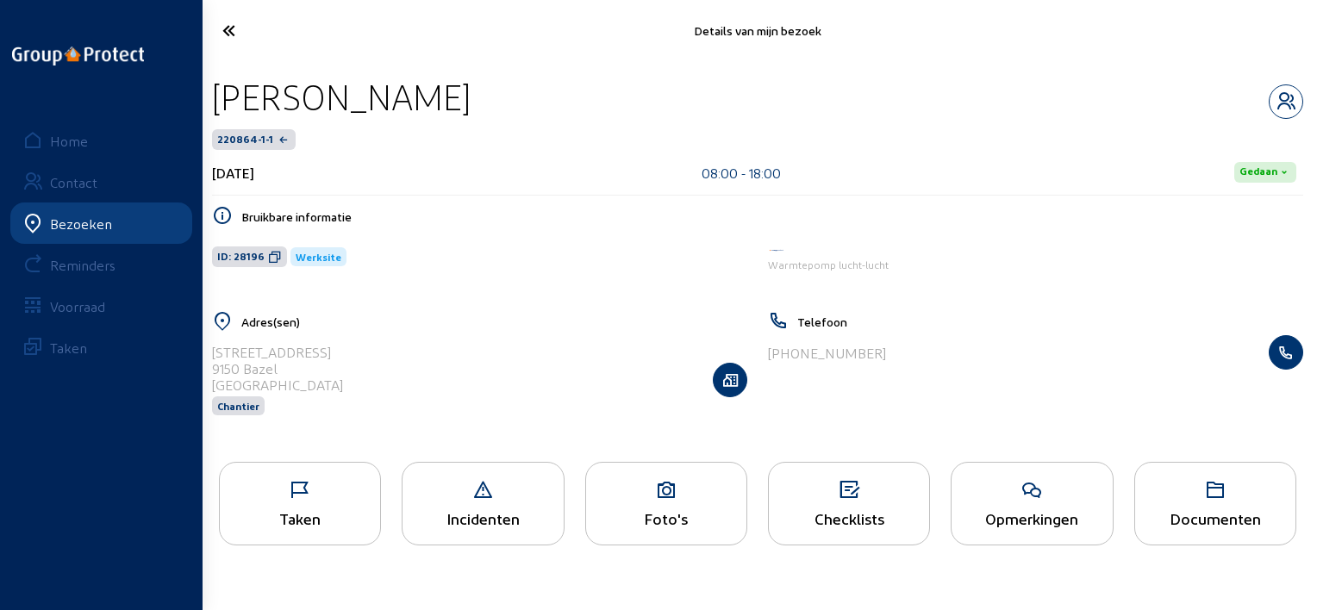
click at [307, 500] on icon at bounding box center [300, 490] width 160 height 21
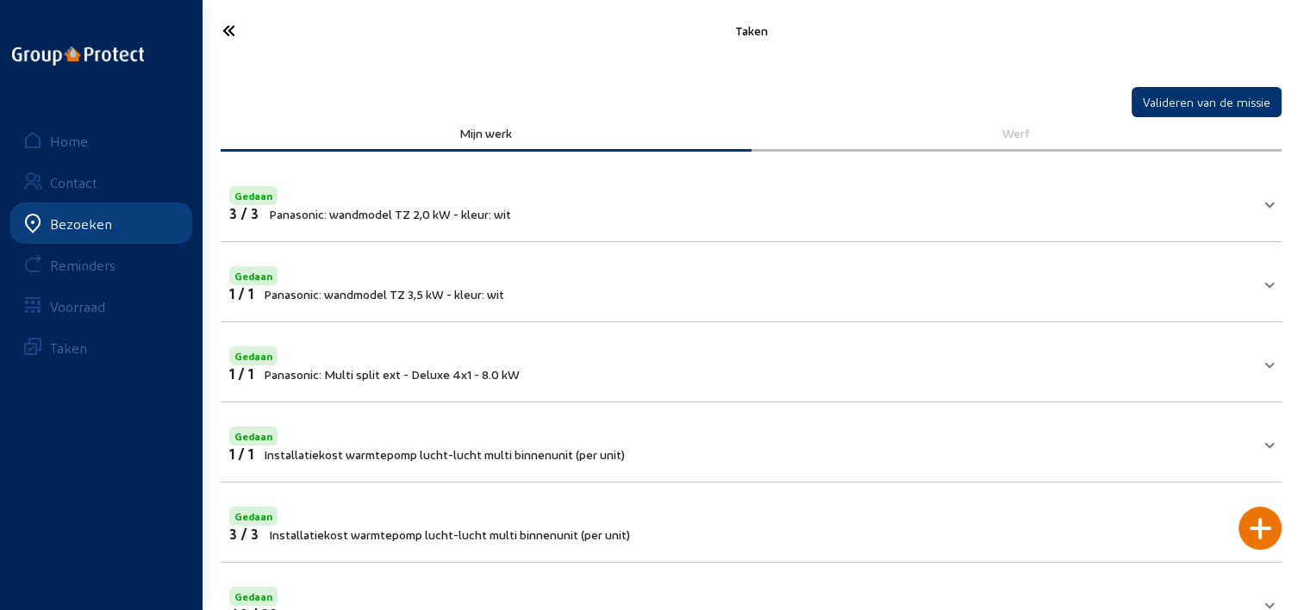
click at [231, 38] on icon at bounding box center [290, 31] width 153 height 30
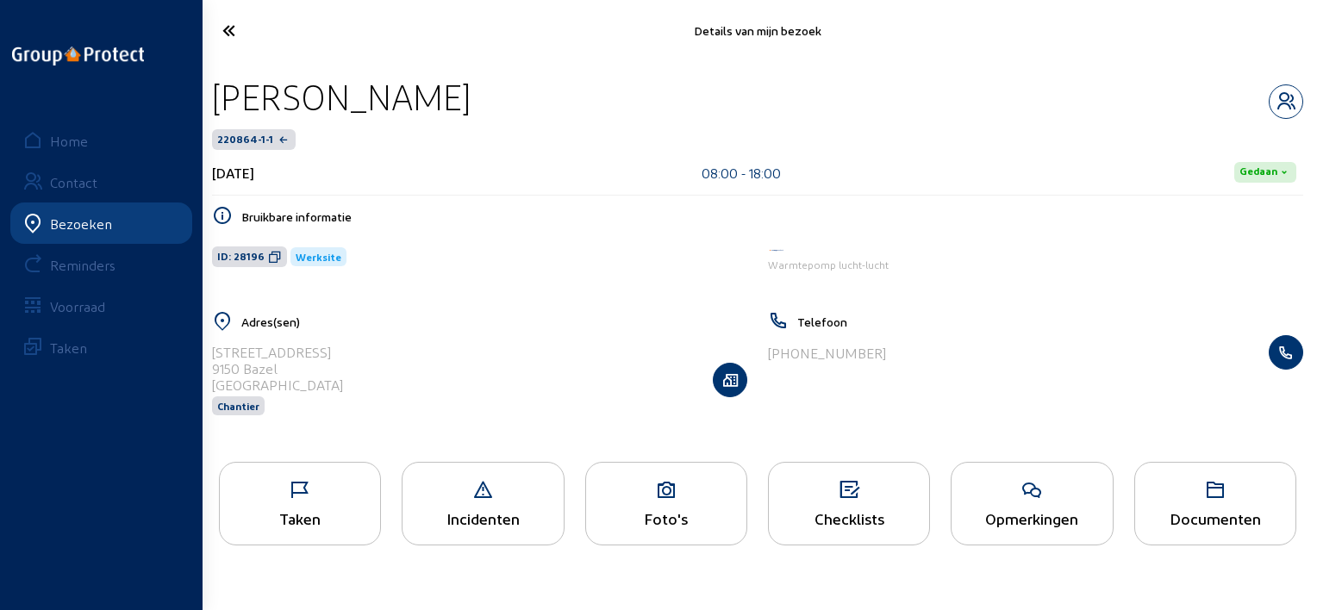
drag, startPoint x: 689, startPoint y: 103, endPoint x: 210, endPoint y: 102, distance: 479.0
click at [210, 102] on div "[PERSON_NAME] 220864-1-1 [DATE] 08:00 - 18:00 [PERSON_NAME] informatie ID: 2819…" at bounding box center [757, 256] width 1118 height 390
copy div "[PERSON_NAME]"
drag, startPoint x: 266, startPoint y: 258, endPoint x: 374, endPoint y: 298, distance: 114.8
click at [268, 258] on icon at bounding box center [275, 257] width 14 height 14
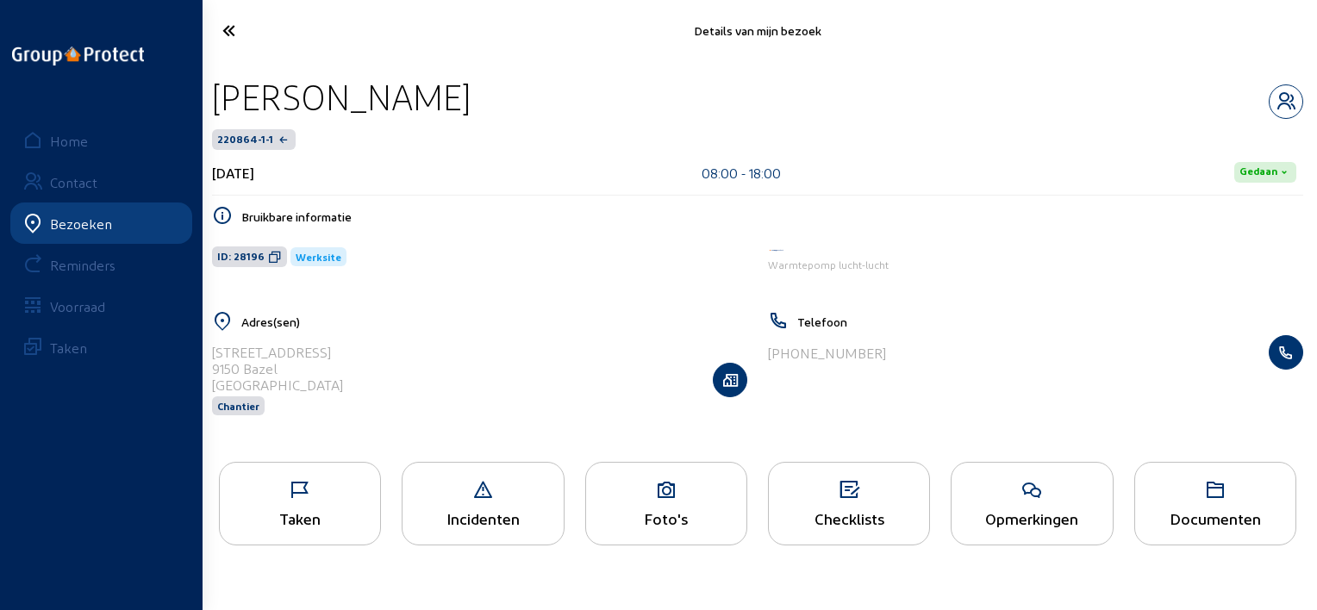
click at [248, 32] on icon at bounding box center [291, 31] width 155 height 30
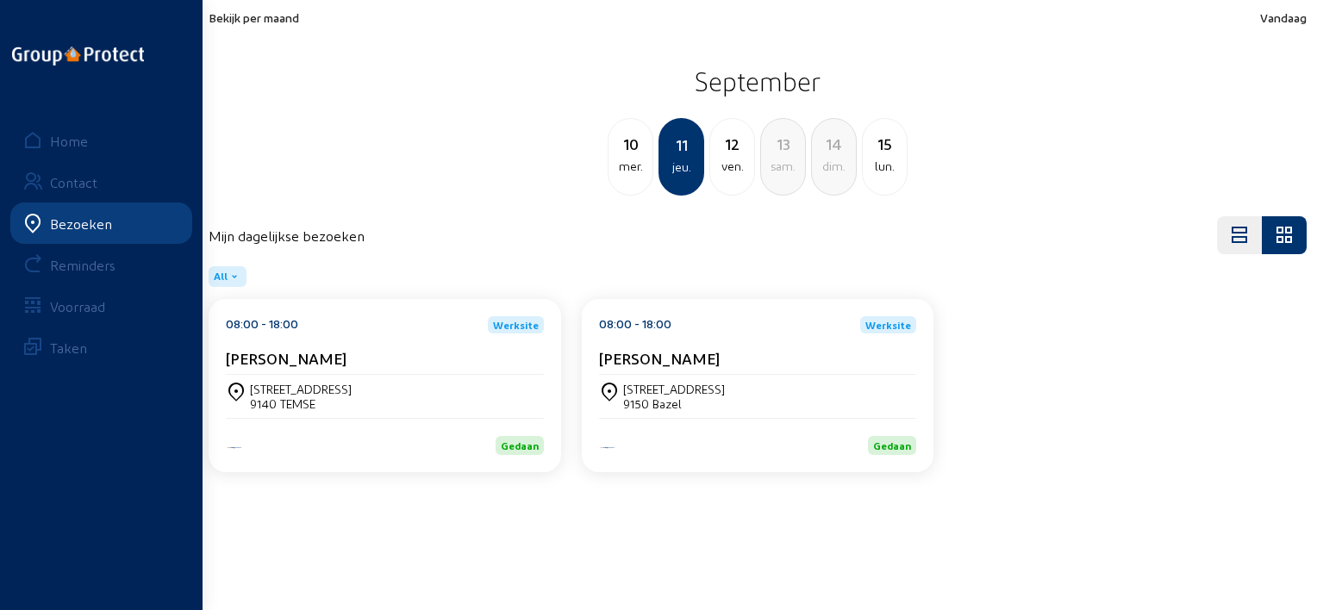
click at [730, 156] on div "ven." at bounding box center [732, 166] width 44 height 21
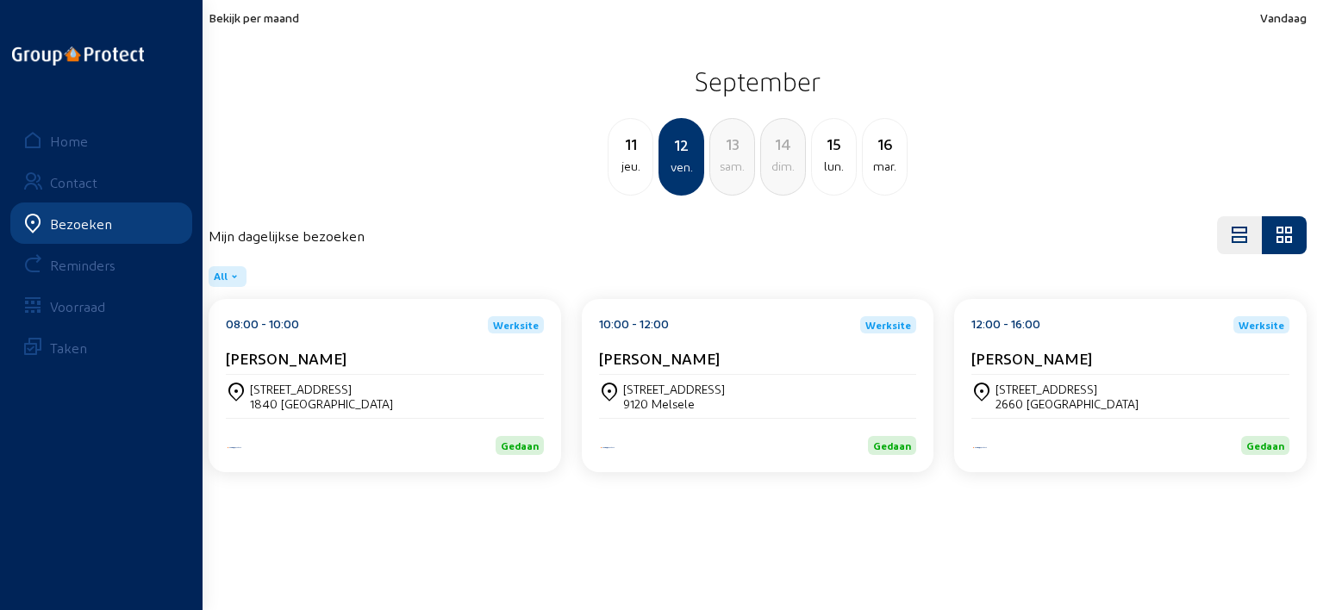
click at [439, 372] on div "[PERSON_NAME]" at bounding box center [385, 362] width 318 height 26
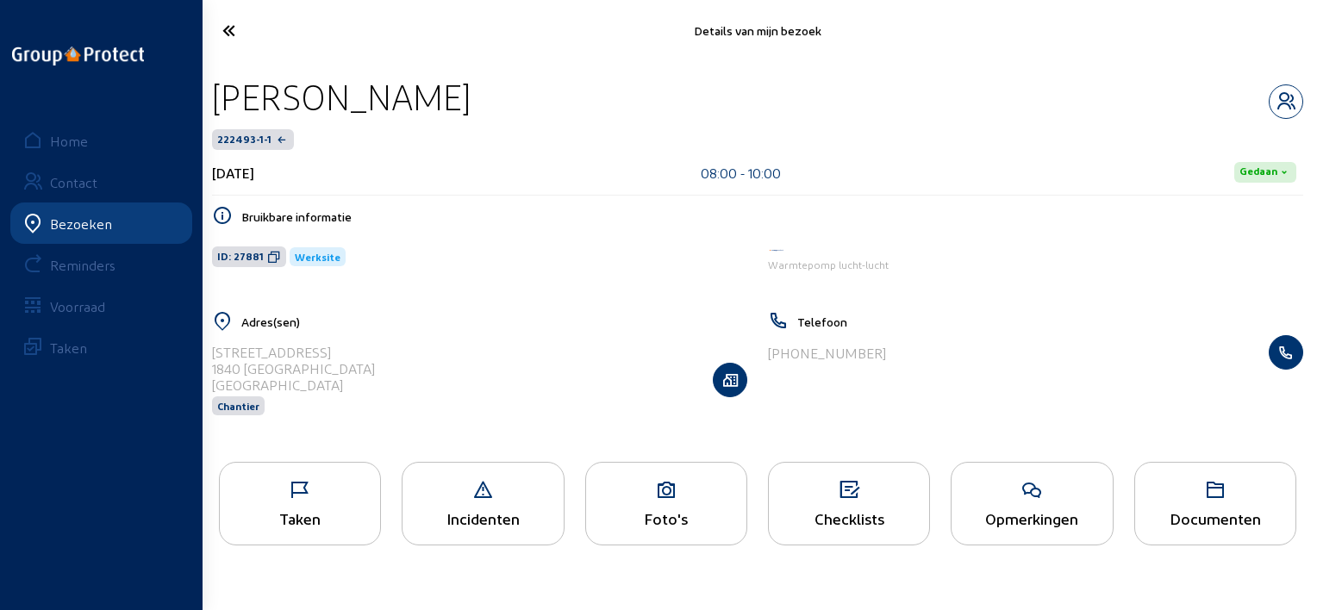
drag, startPoint x: 439, startPoint y: 98, endPoint x: 219, endPoint y: 72, distance: 221.2
click at [219, 72] on div "[PERSON_NAME] 222493-1-1 [DATE] 08:00 - 10:00 [PERSON_NAME] informatie ID: 2788…" at bounding box center [757, 256] width 1118 height 390
copy div "[PERSON_NAME]"
click at [357, 501] on div "Taken" at bounding box center [300, 504] width 162 height 84
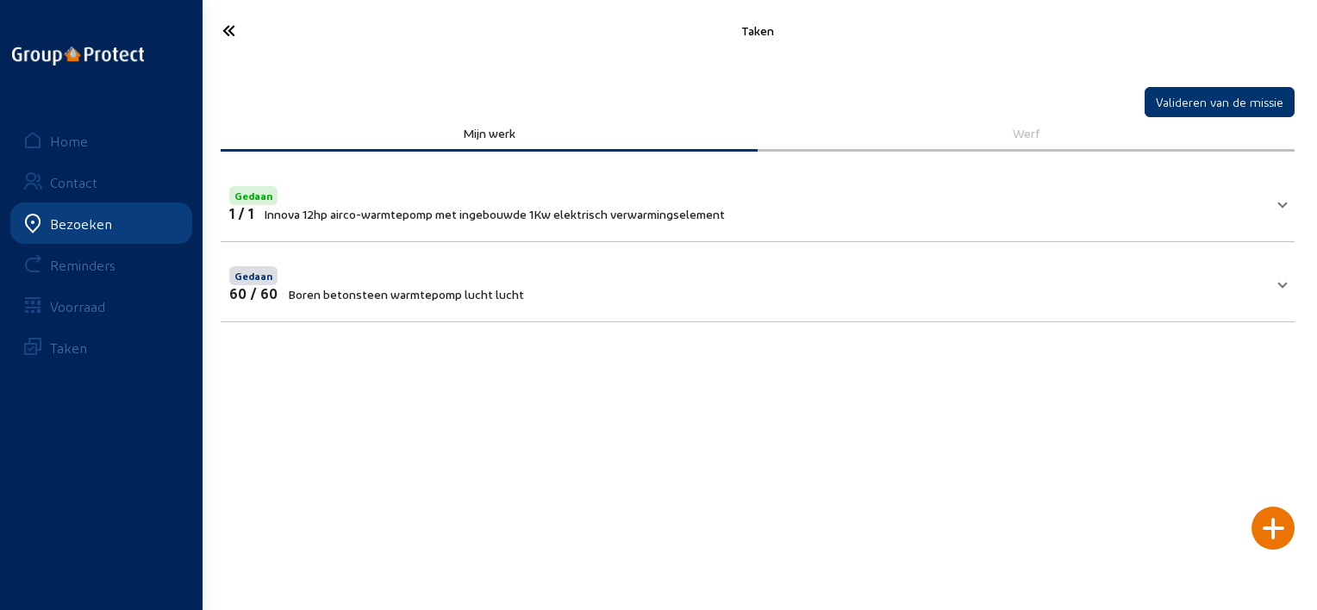
click at [741, 217] on mat-panel-title "Gedaan 1 / 1 Innova 12hp airco-warmtepomp met ingebouwde 1Kw elektrisch verwarm…" at bounding box center [747, 202] width 1036 height 39
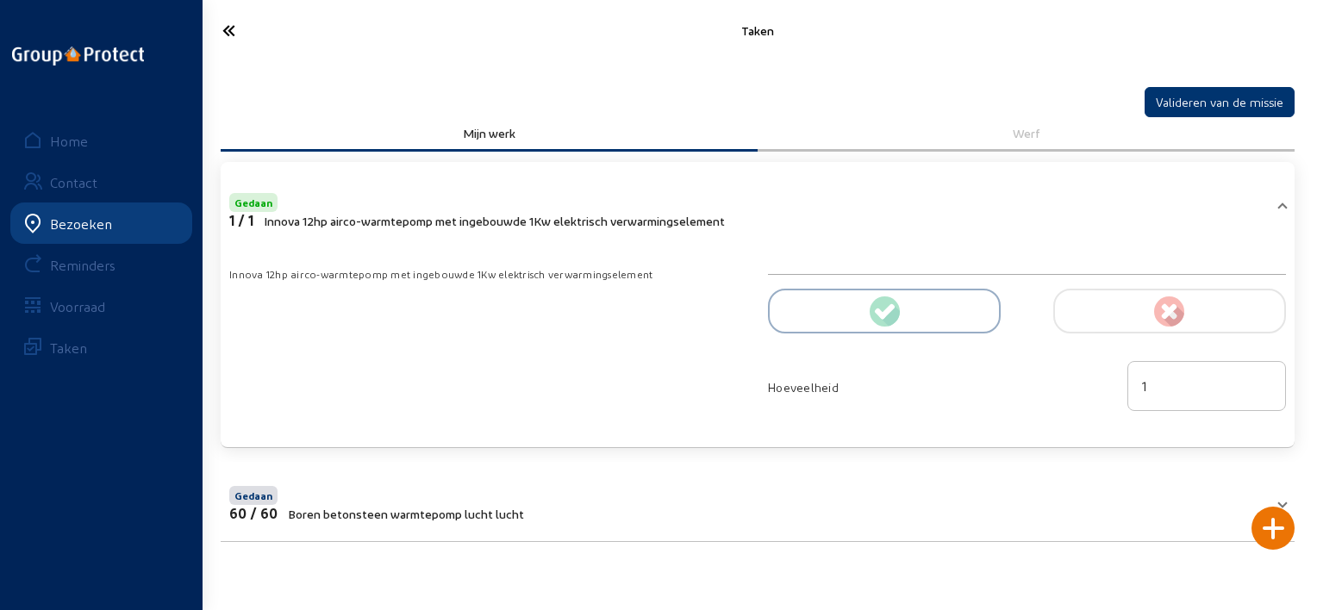
click at [225, 35] on icon at bounding box center [291, 31] width 155 height 30
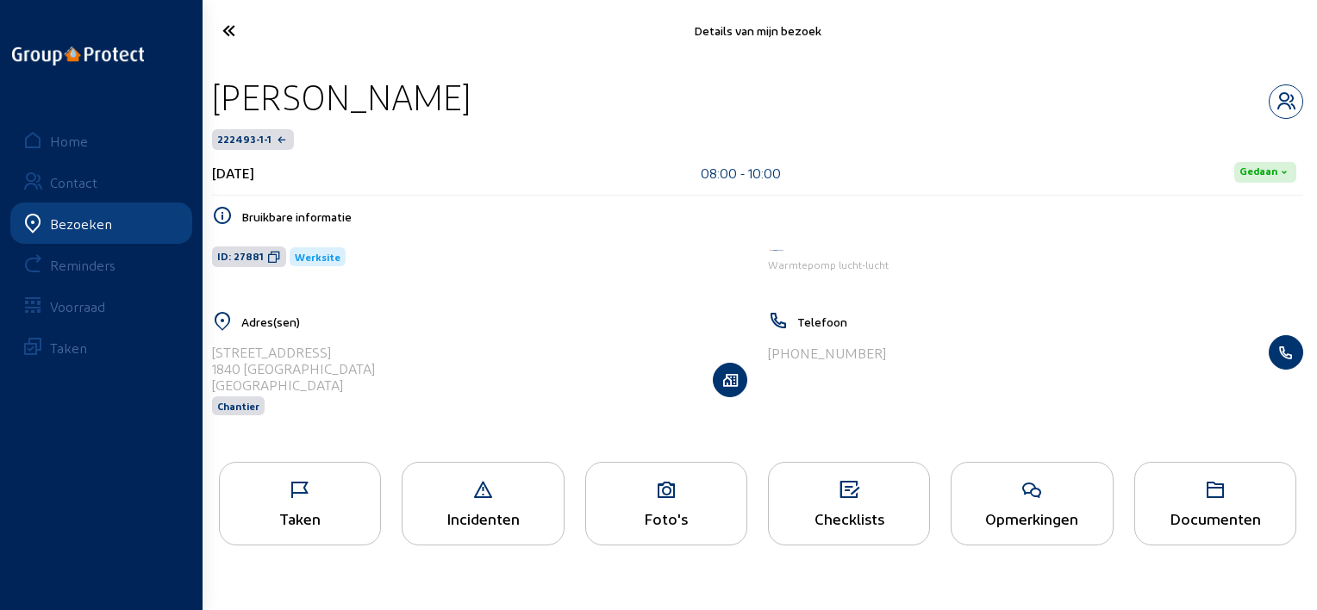
click at [269, 258] on icon at bounding box center [274, 257] width 14 height 14
click at [238, 30] on icon at bounding box center [291, 31] width 155 height 30
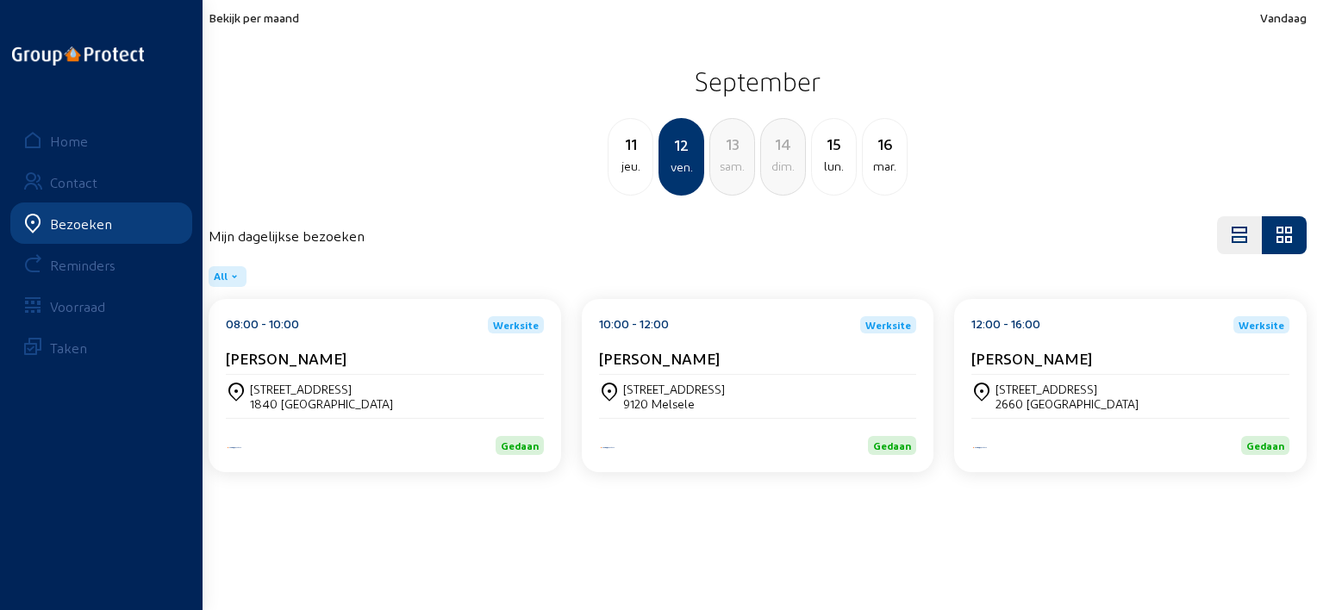
click at [588, 353] on div "10:00 - 12:00 Werksite Patrick Peeters [STREET_ADDRESS][PERSON_NAME]" at bounding box center [758, 385] width 352 height 173
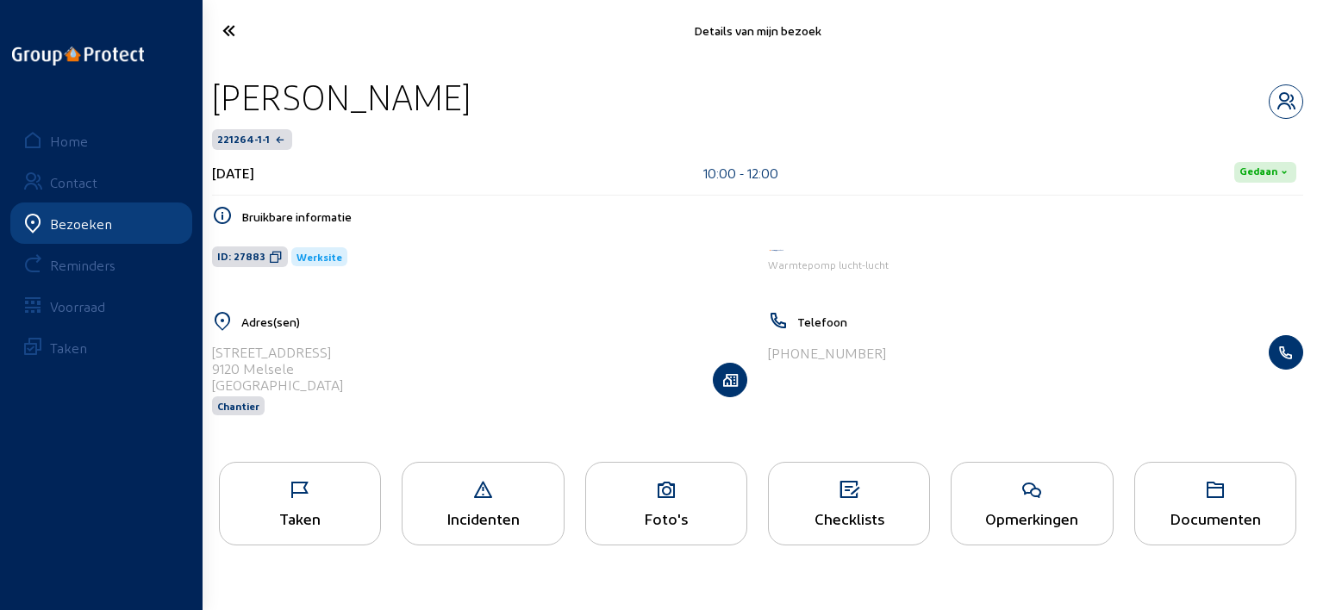
drag, startPoint x: 449, startPoint y: 96, endPoint x: 215, endPoint y: 96, distance: 233.5
click at [215, 96] on div "[PERSON_NAME]" at bounding box center [757, 97] width 1091 height 44
copy div "[PERSON_NAME]"
drag, startPoint x: 272, startPoint y: 258, endPoint x: 334, endPoint y: 274, distance: 64.2
click at [274, 257] on icon at bounding box center [276, 257] width 14 height 14
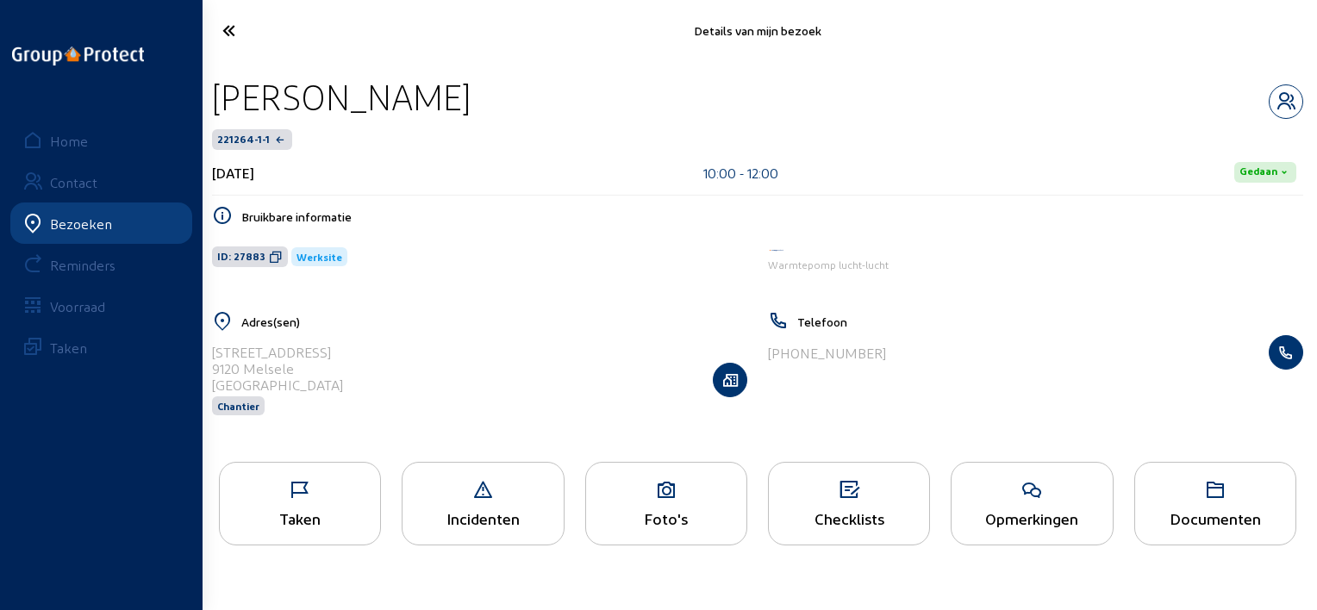
click at [333, 510] on div "Taken" at bounding box center [300, 518] width 160 height 18
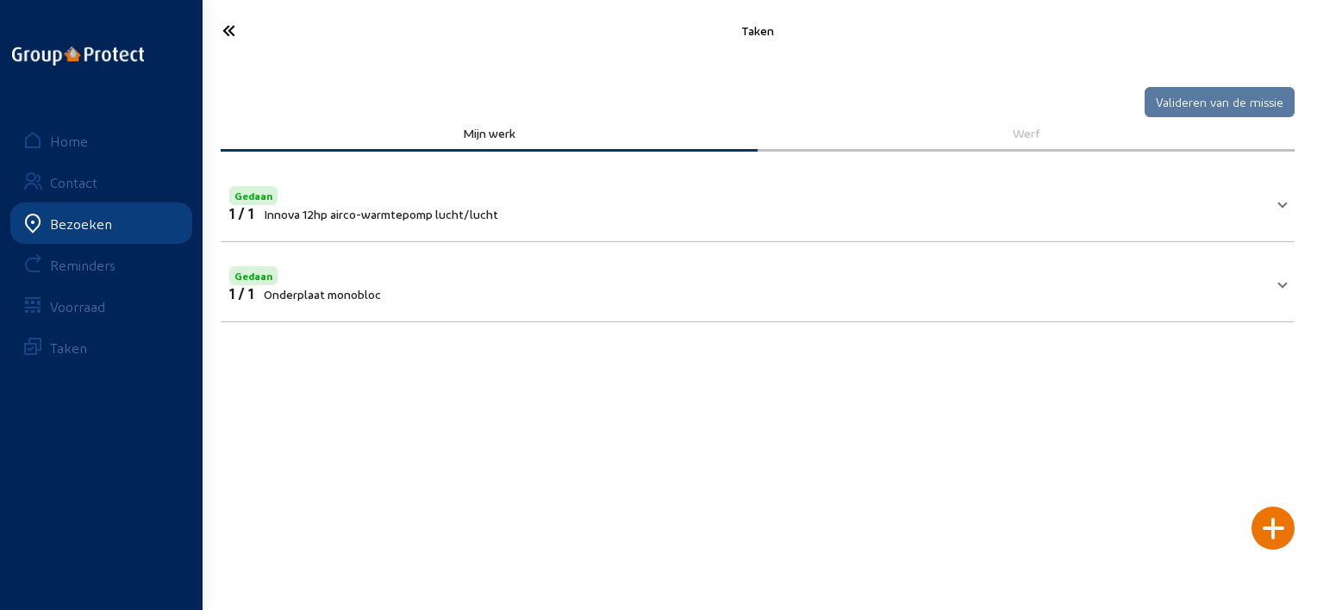
click at [720, 223] on mat-expansion-panel-header "Gedaan 1 / 1 Innova 12hp airco-warmtepomp lucht/lucht" at bounding box center [758, 201] width 1074 height 59
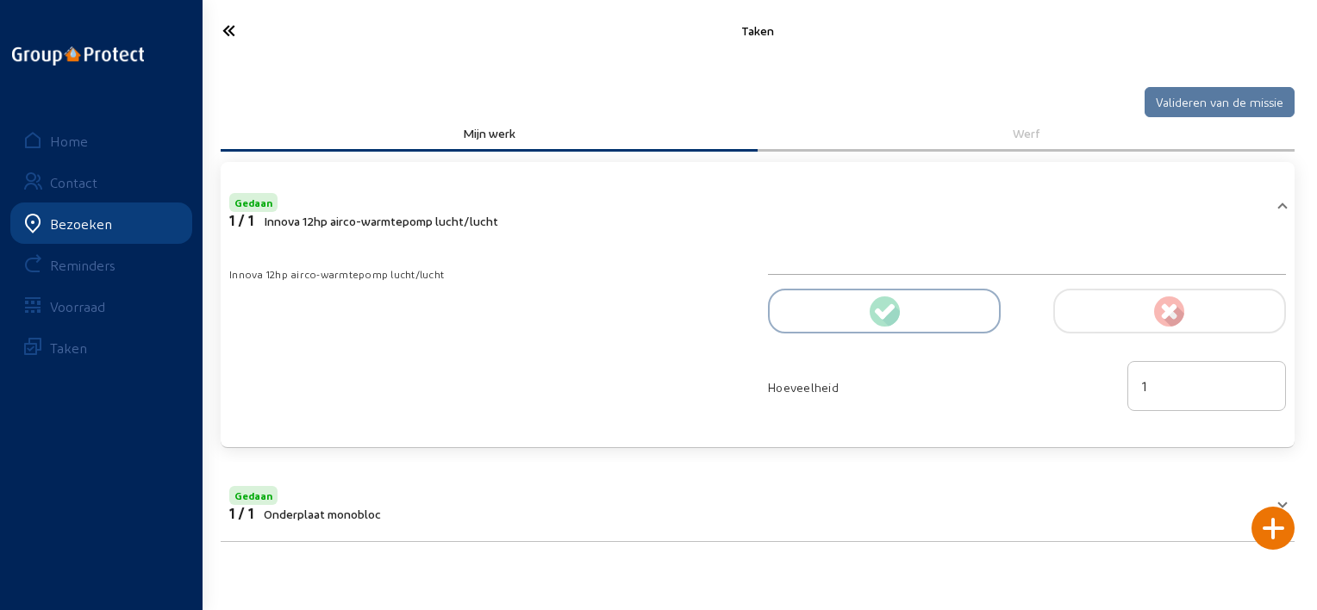
click at [241, 45] on icon at bounding box center [291, 31] width 155 height 30
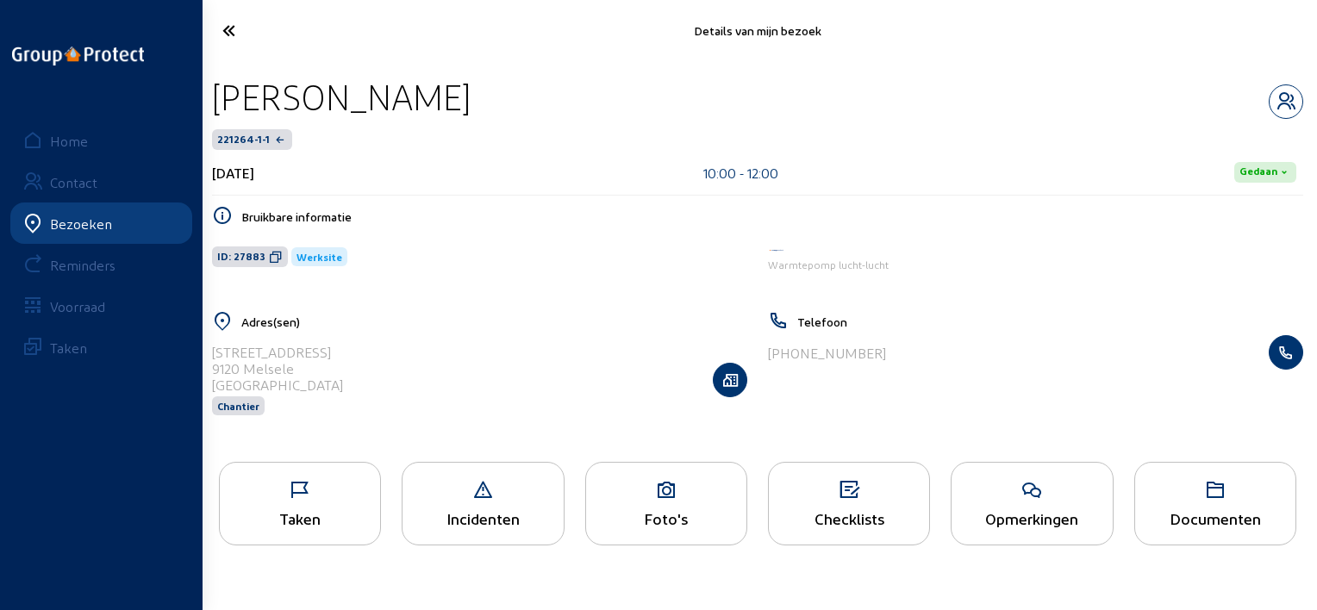
click at [221, 28] on icon at bounding box center [291, 31] width 155 height 30
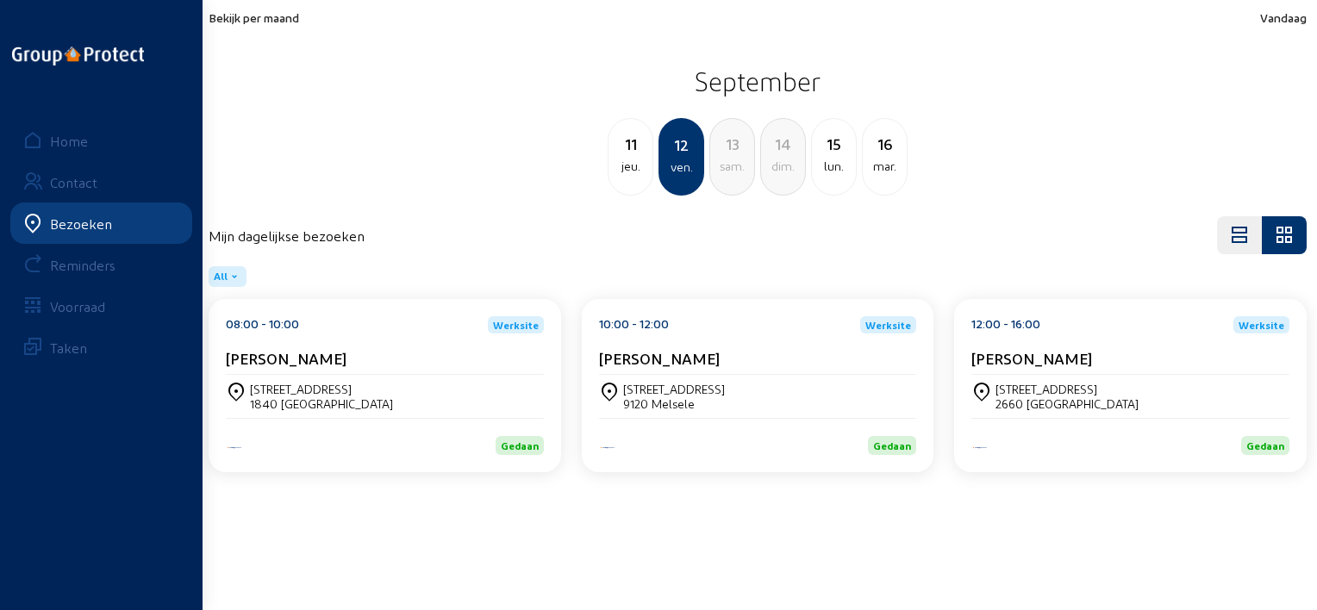
click at [1032, 343] on div "12:00 - 16:00 Werksite [PERSON_NAME]" at bounding box center [1130, 345] width 318 height 59
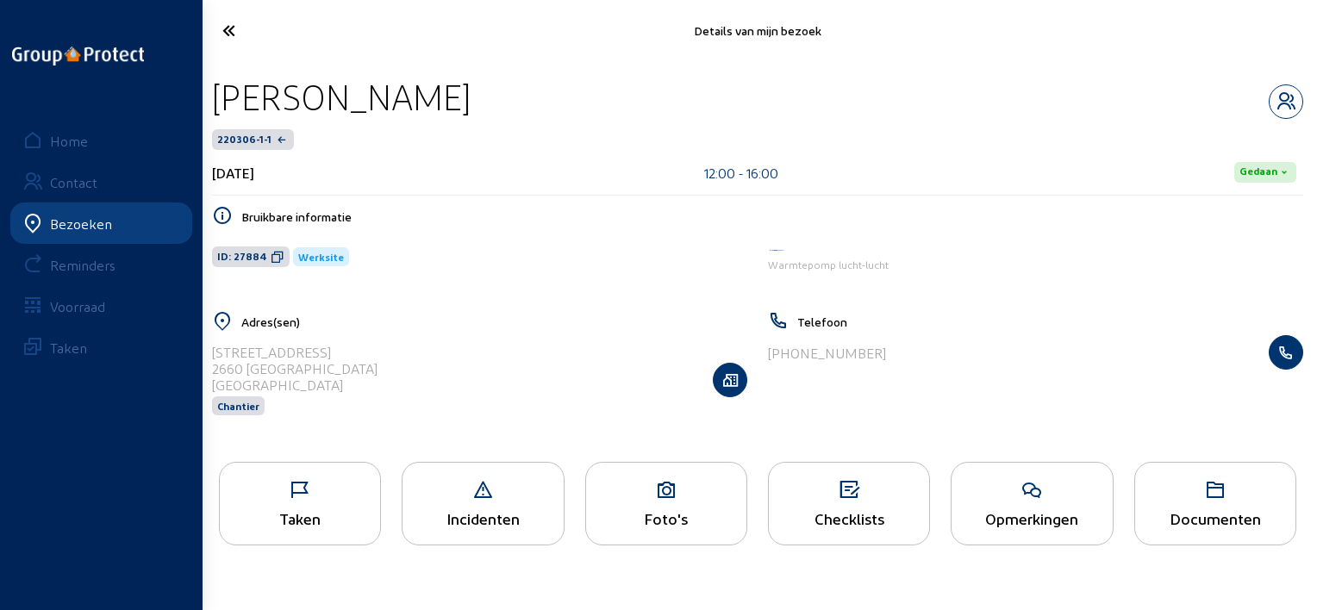
drag, startPoint x: 458, startPoint y: 98, endPoint x: 211, endPoint y: 109, distance: 246.6
click at [212, 109] on div "[PERSON_NAME]" at bounding box center [757, 97] width 1091 height 44
click at [271, 258] on icon at bounding box center [278, 257] width 14 height 14
click at [350, 531] on div "Taken" at bounding box center [300, 504] width 162 height 84
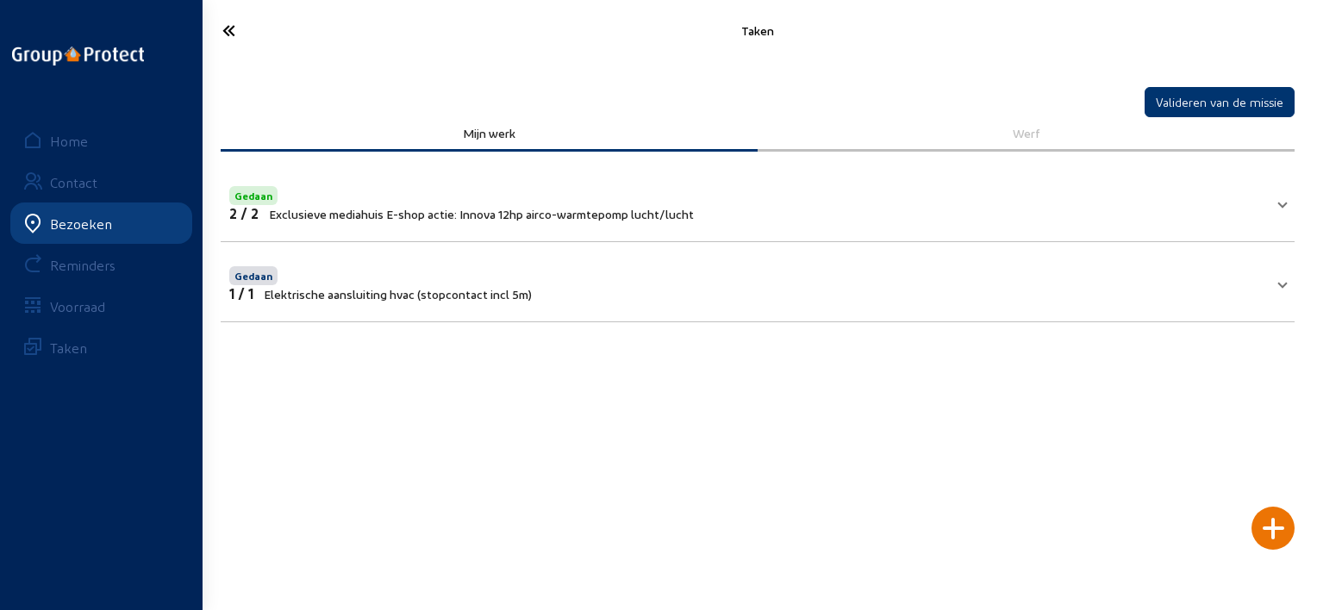
click at [747, 203] on mat-panel-title "Gedaan 2 / 2 Exclusieve mediahuis E-shop actie: Innova 12hp airco-warmtepomp lu…" at bounding box center [747, 202] width 1036 height 39
